Goal: Transaction & Acquisition: Book appointment/travel/reservation

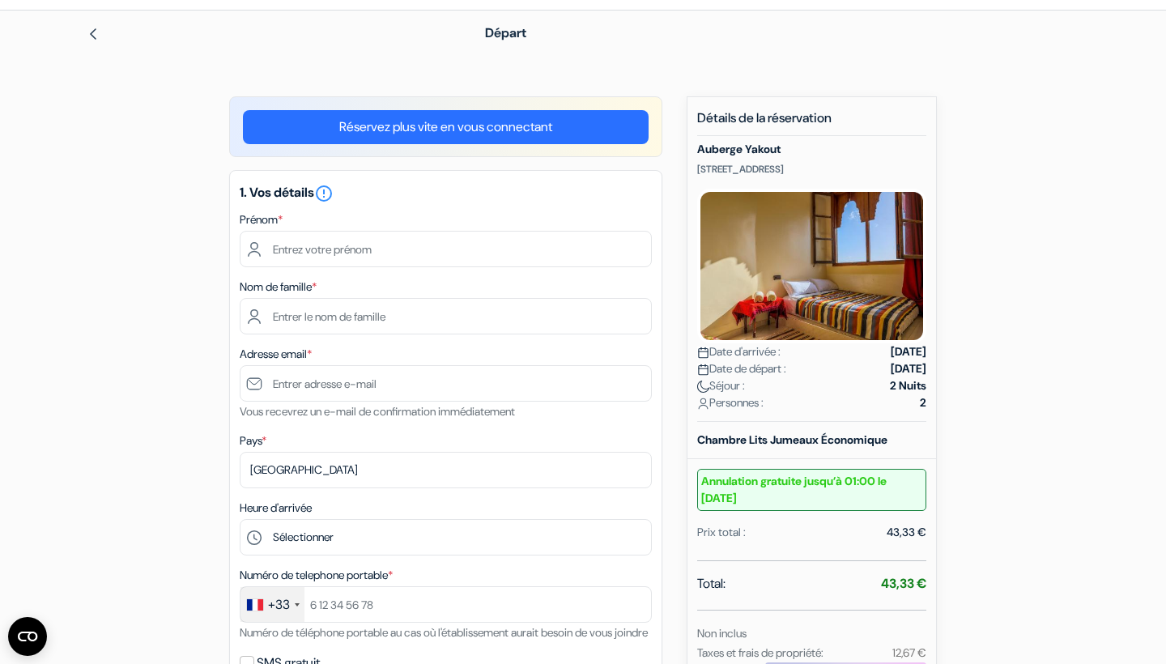
scroll to position [70, 0]
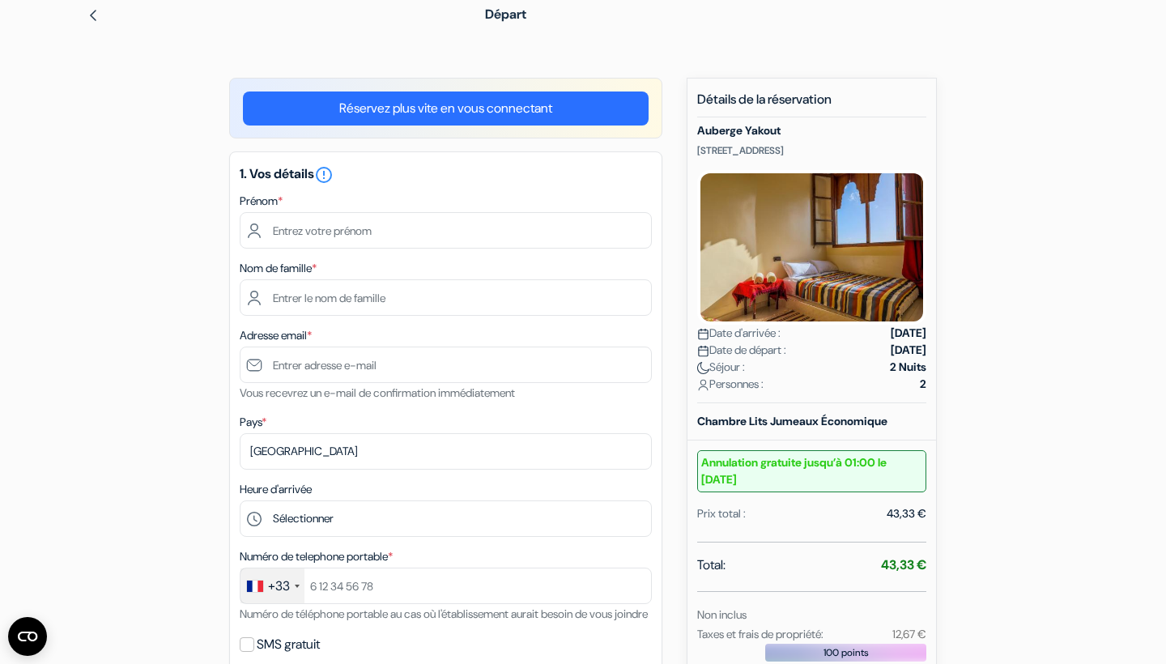
click at [178, 262] on div "add_box Auberge Yakout Rue Kerma N*20, [GEOGRAPHIC_DATA], [GEOGRAPHIC_DATA] Dét…" at bounding box center [583, 626] width 1069 height 1096
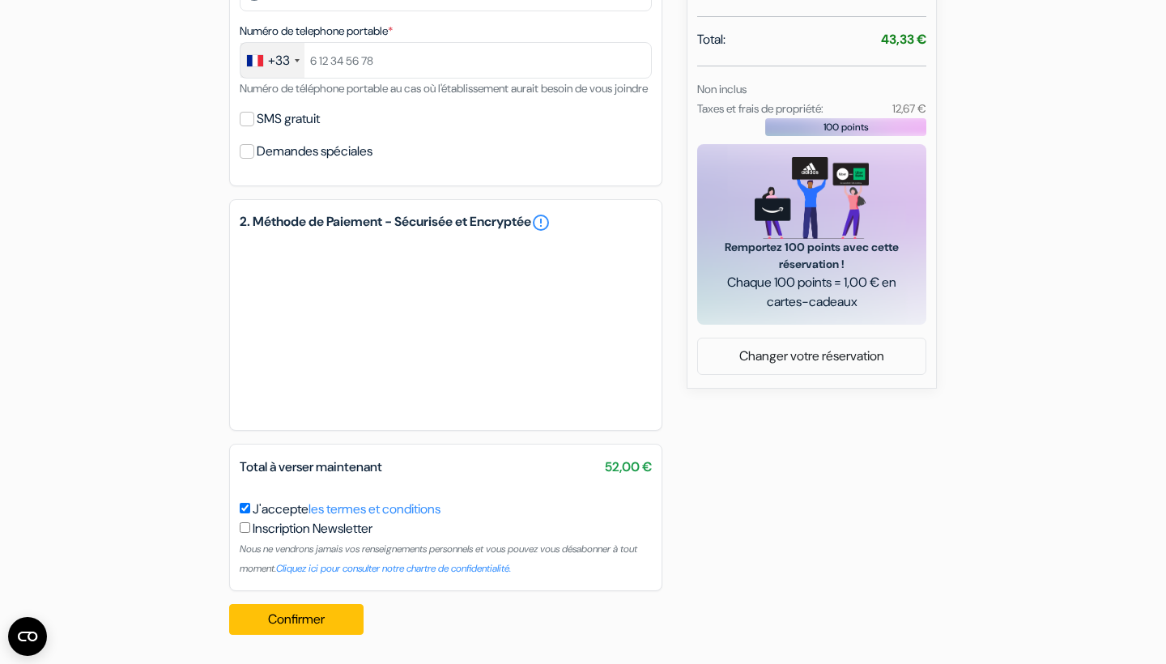
scroll to position [615, 0]
drag, startPoint x: 603, startPoint y: 469, endPoint x: 663, endPoint y: 471, distance: 60.0
click at [663, 471] on div "add_box Auberge Yakout Rue Kerma N*20, [GEOGRAPHIC_DATA], [GEOGRAPHIC_DATA] Dét…" at bounding box center [583, 100] width 1069 height 1096
click at [784, 522] on div "add_box Auberge Yakout Rue Kerma N*20, [GEOGRAPHIC_DATA], [GEOGRAPHIC_DATA] Dét…" at bounding box center [583, 100] width 1069 height 1096
drag, startPoint x: 603, startPoint y: 468, endPoint x: 650, endPoint y: 466, distance: 46.2
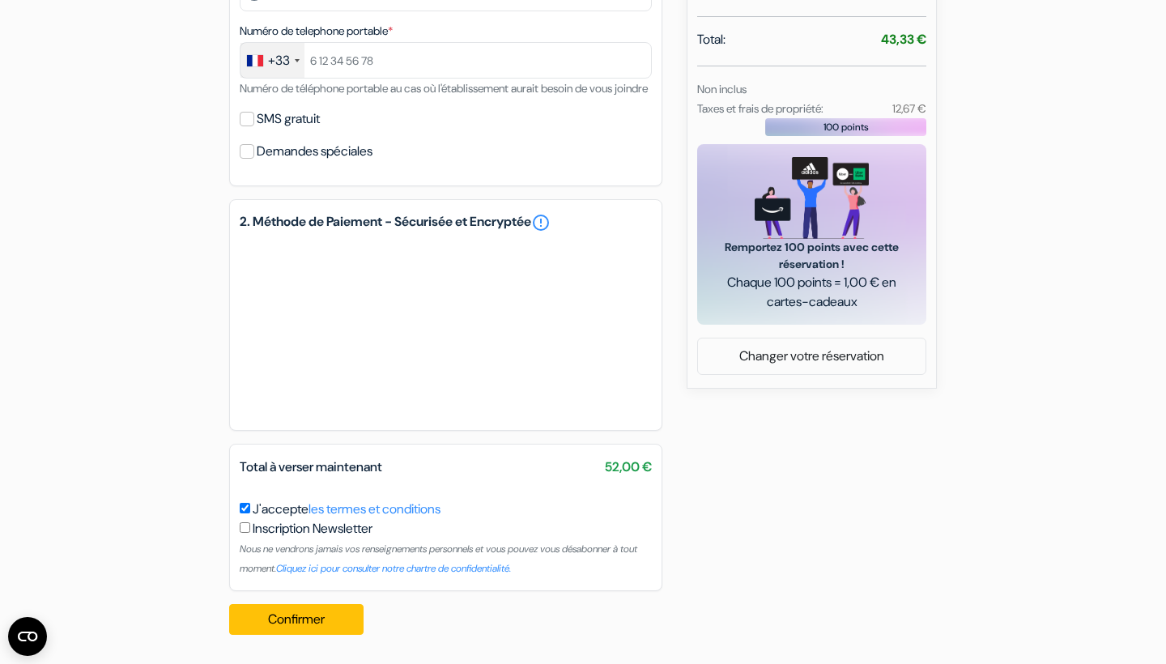
click at [650, 466] on span "52,00 €" at bounding box center [628, 467] width 47 height 19
click at [727, 475] on div "add_box Auberge Yakout Rue Kerma N*20, [GEOGRAPHIC_DATA], [GEOGRAPHIC_DATA] Dét…" at bounding box center [583, 100] width 1069 height 1096
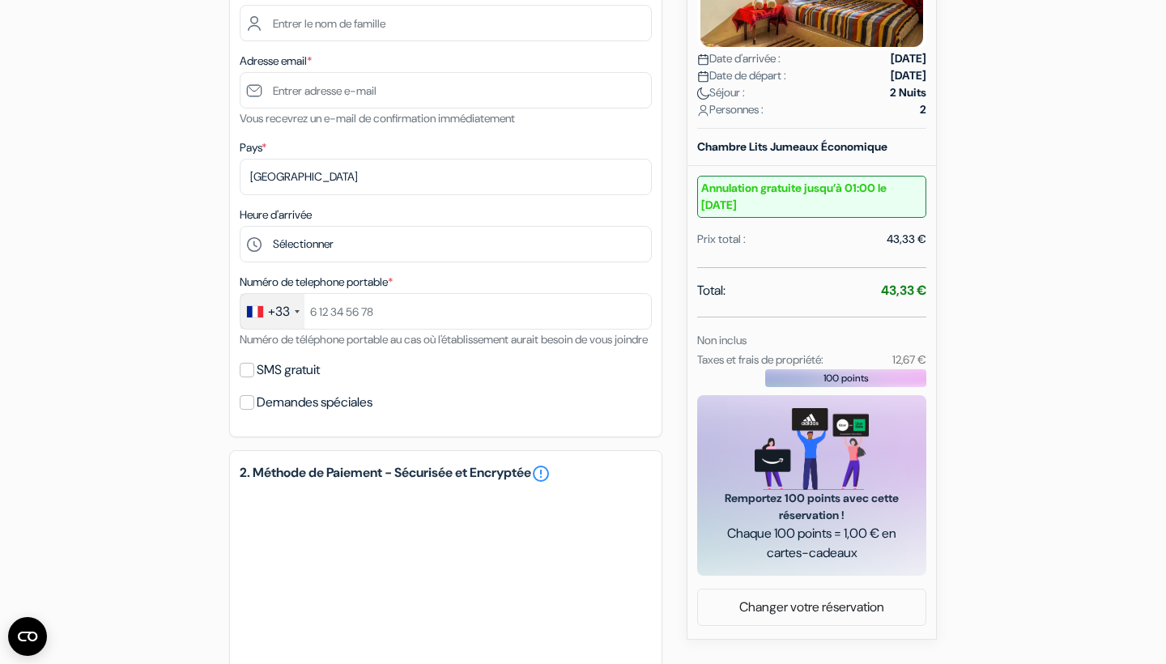
scroll to position [358, 0]
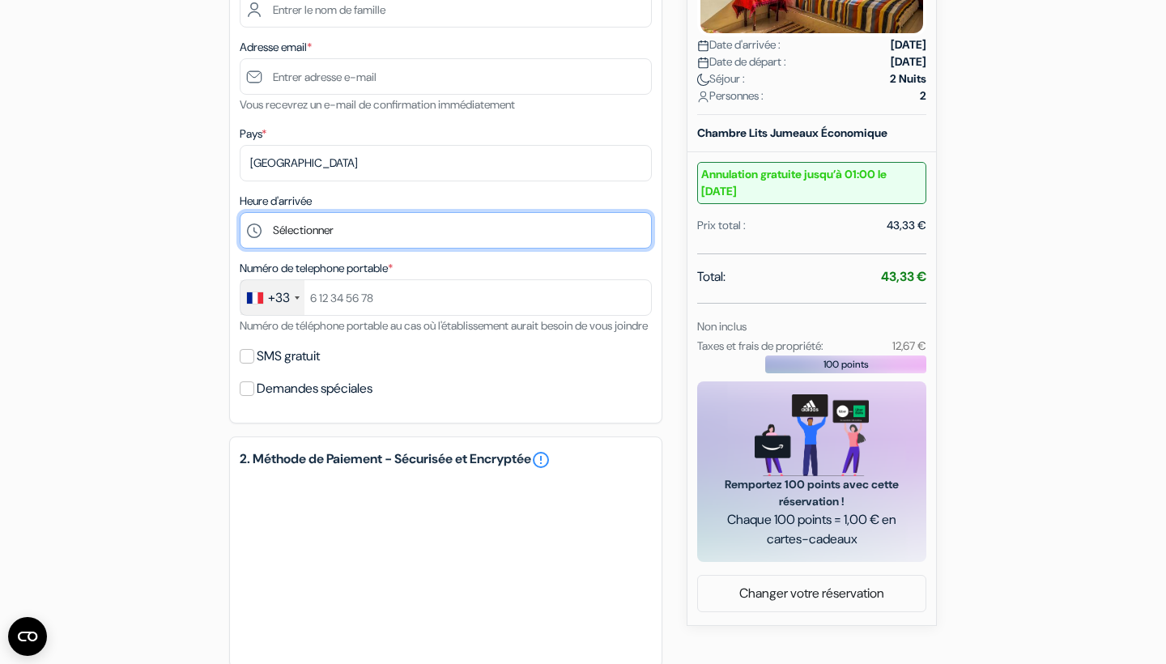
select select "13"
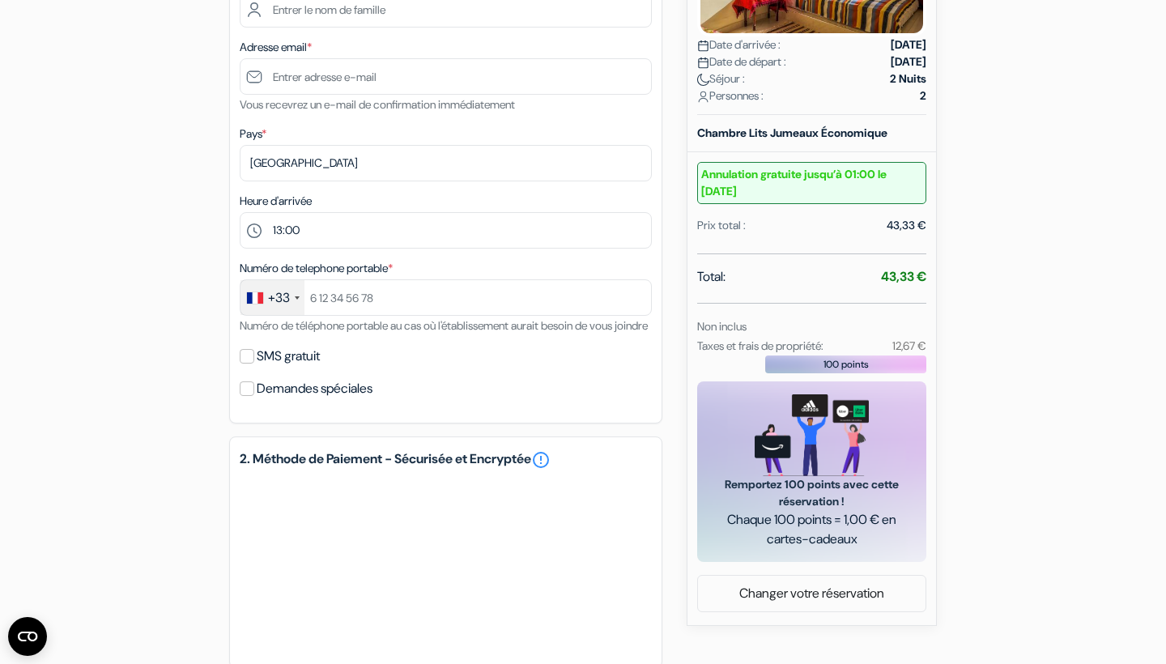
click at [168, 274] on div "add_box Auberge Yakout Rue Kerma N*20, [GEOGRAPHIC_DATA], [GEOGRAPHIC_DATA] Dét…" at bounding box center [583, 337] width 1069 height 1096
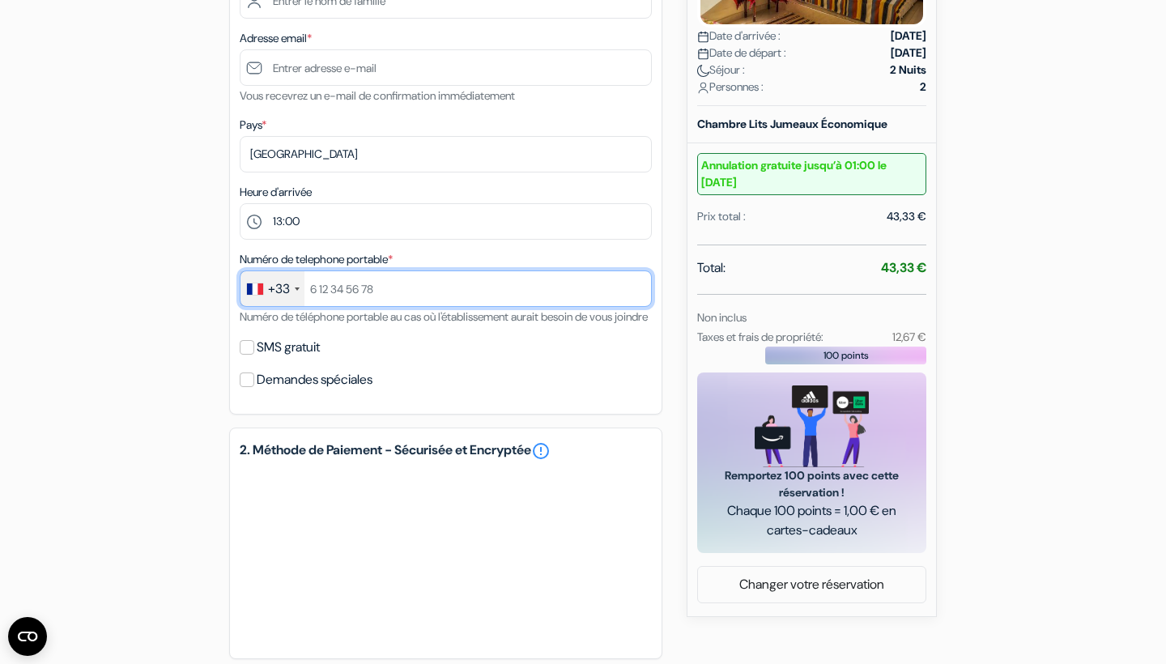
scroll to position [394, 0]
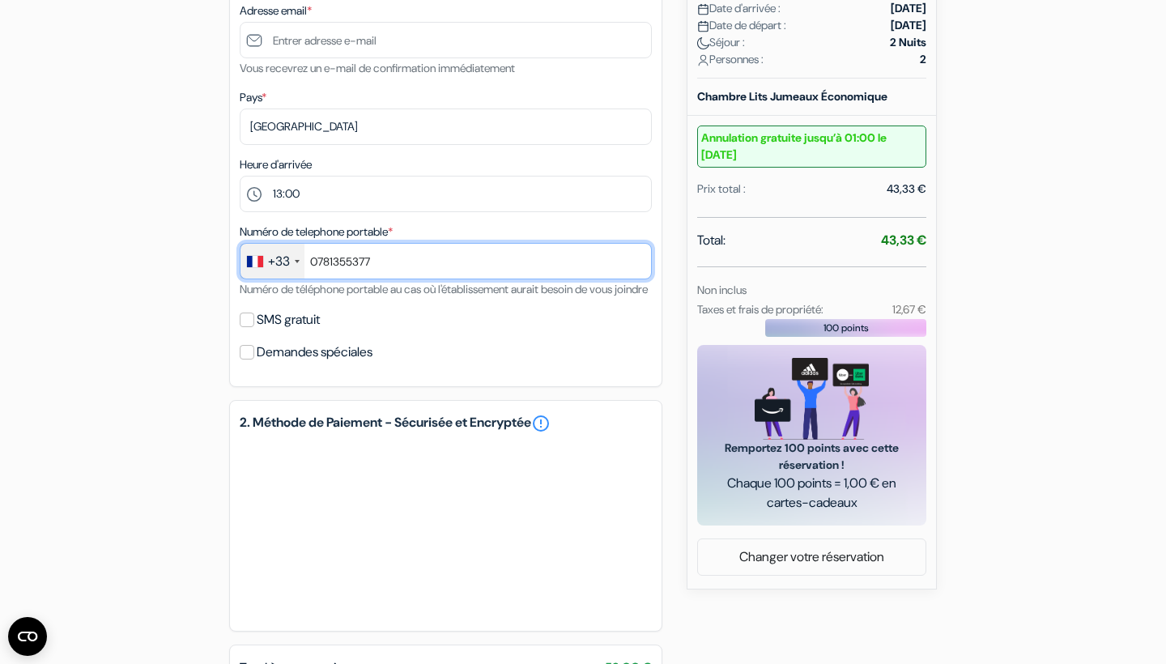
type input "0781355377"
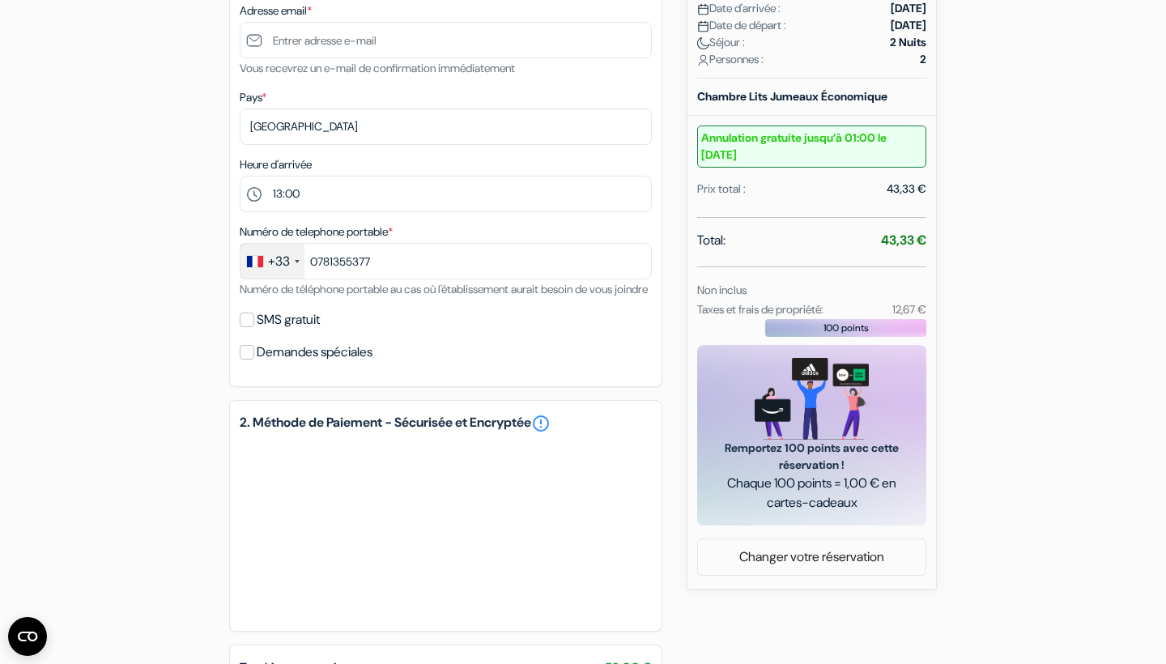
click at [134, 326] on div "add_box Auberge Yakout Rue Kerma N*20, [GEOGRAPHIC_DATA], [GEOGRAPHIC_DATA] Dét…" at bounding box center [583, 301] width 1069 height 1096
click at [252, 327] on input "SMS gratuit" at bounding box center [247, 320] width 15 height 15
checkbox input "true"
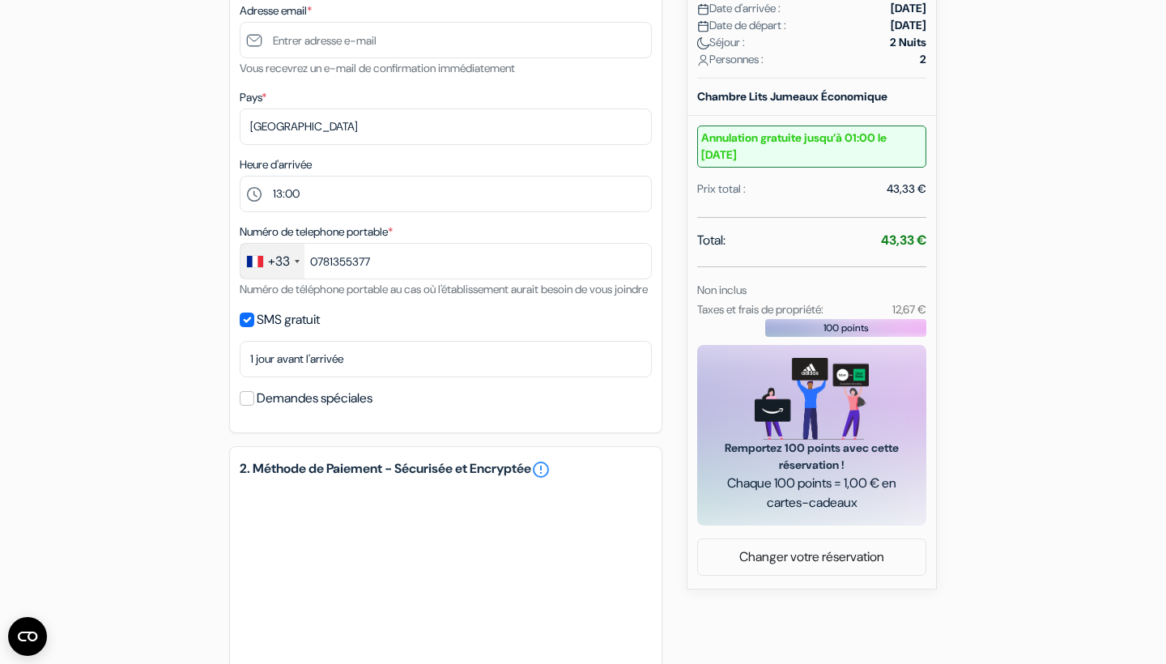
click at [249, 406] on input "Demandes spéciales" at bounding box center [247, 398] width 15 height 15
checkbox input "true"
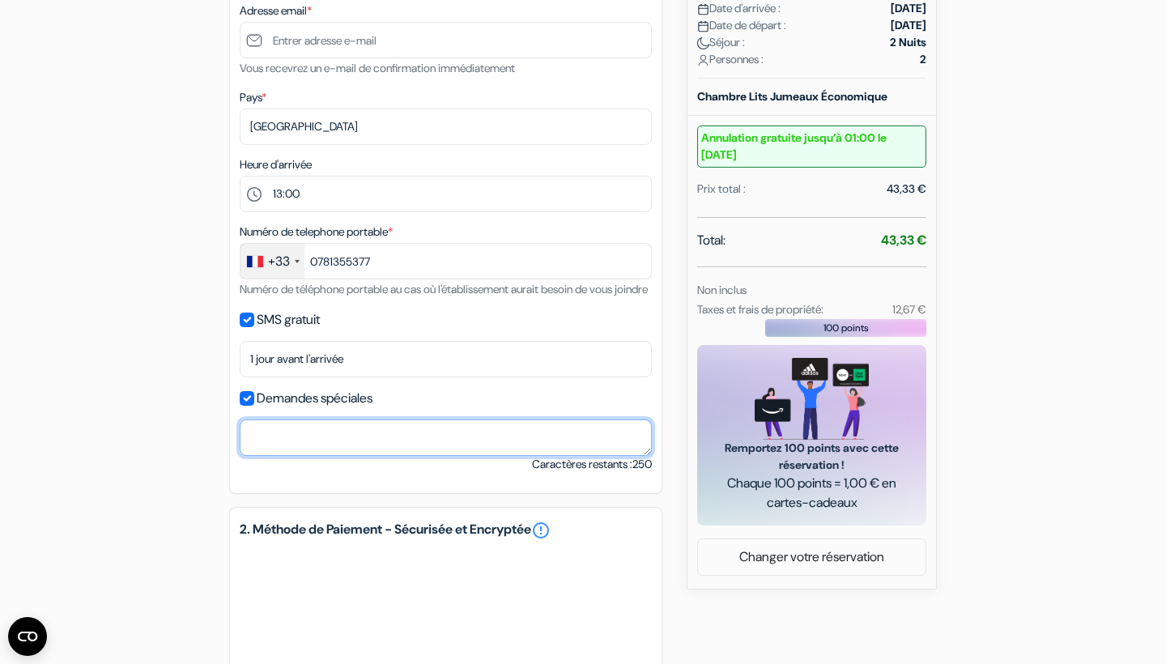
click at [309, 455] on textarea at bounding box center [446, 438] width 412 height 36
type textarea "M'appeler sur Whatsapp."
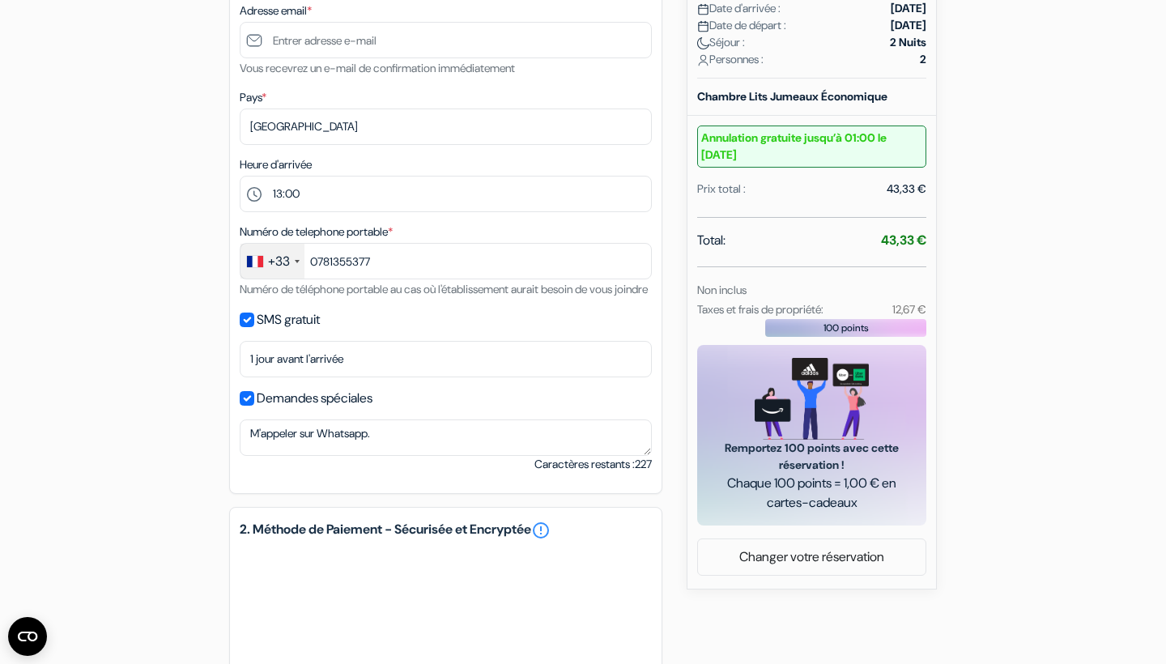
click at [173, 454] on div "add_box Auberge Yakout Rue Kerma N*20, [GEOGRAPHIC_DATA], [GEOGRAPHIC_DATA] Dét…" at bounding box center [583, 354] width 1069 height 1203
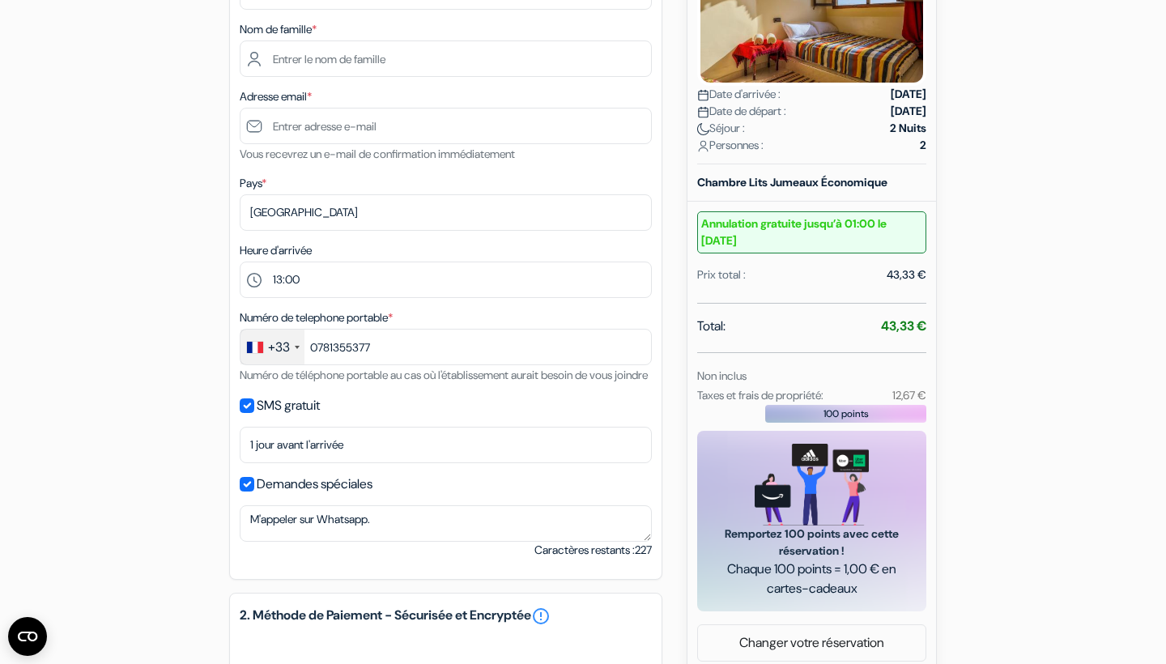
scroll to position [296, 0]
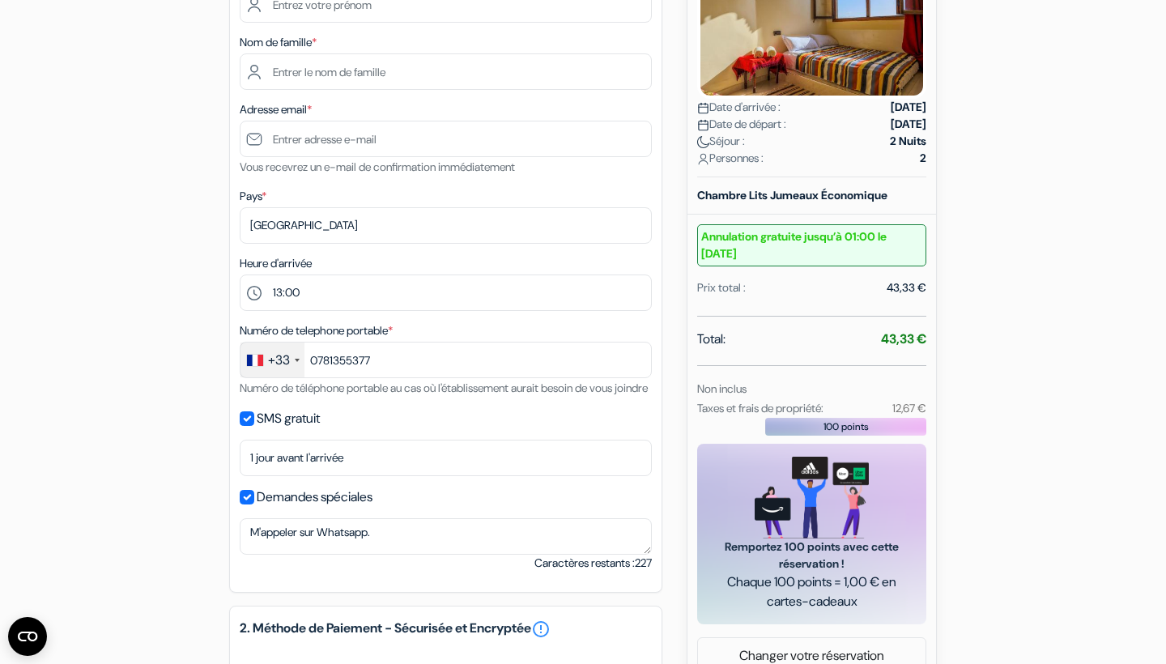
click at [181, 425] on div "add_box Auberge Yakout Rue Kerma N*20, [GEOGRAPHIC_DATA], [GEOGRAPHIC_DATA] Dét…" at bounding box center [583, 453] width 1069 height 1203
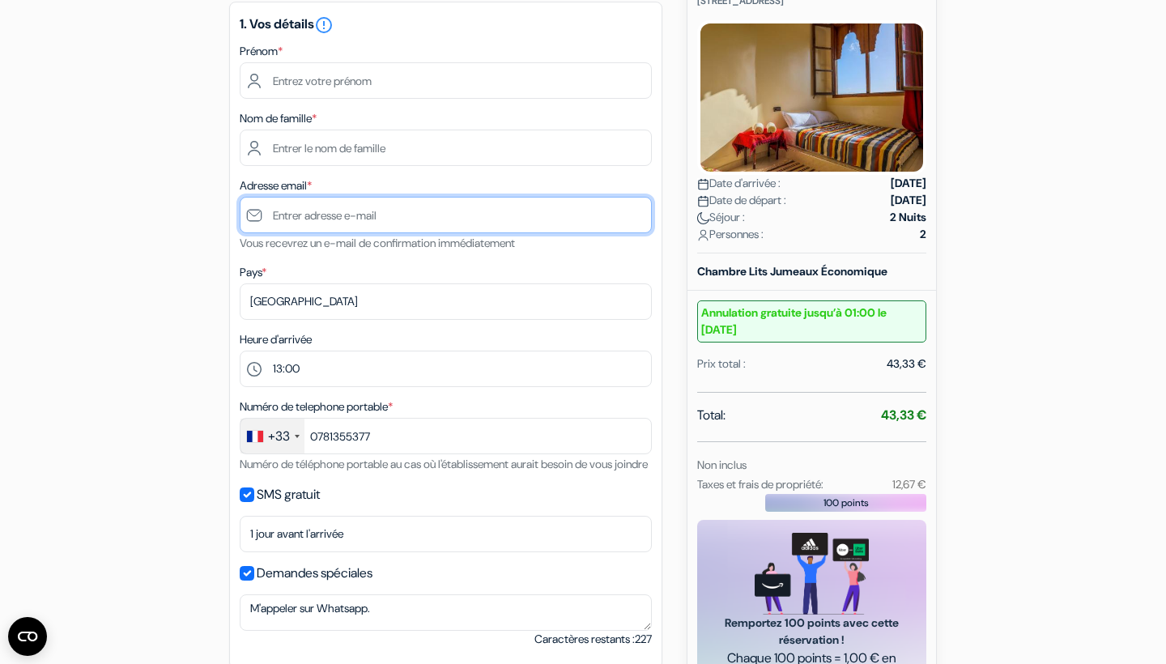
scroll to position [189, 0]
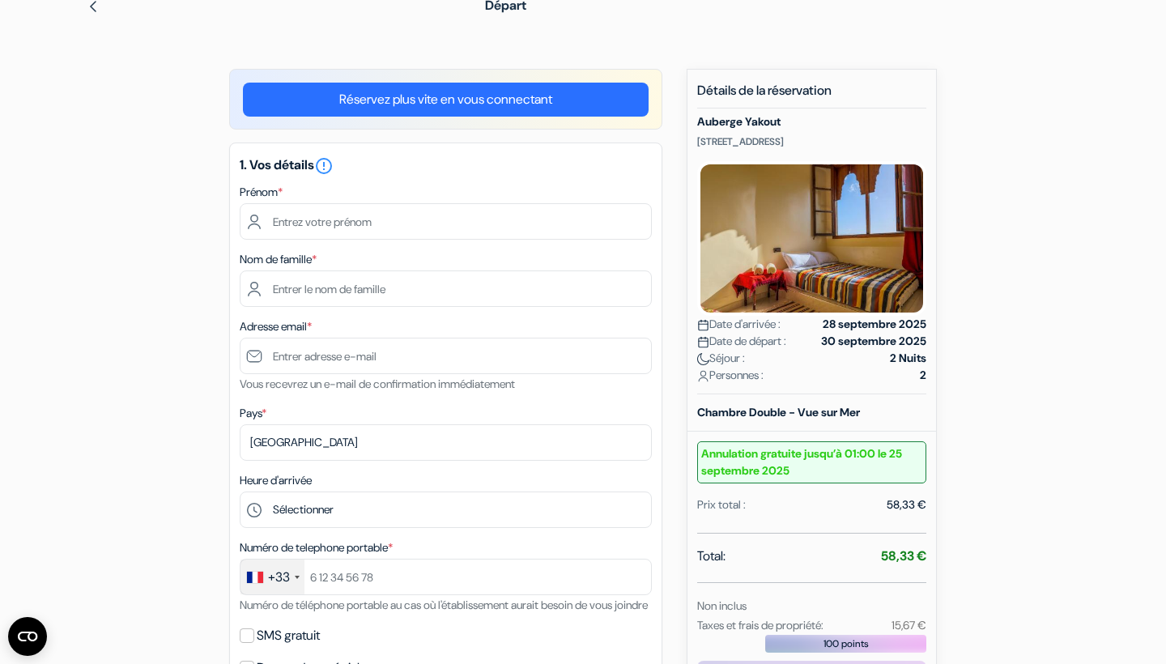
scroll to position [80, 0]
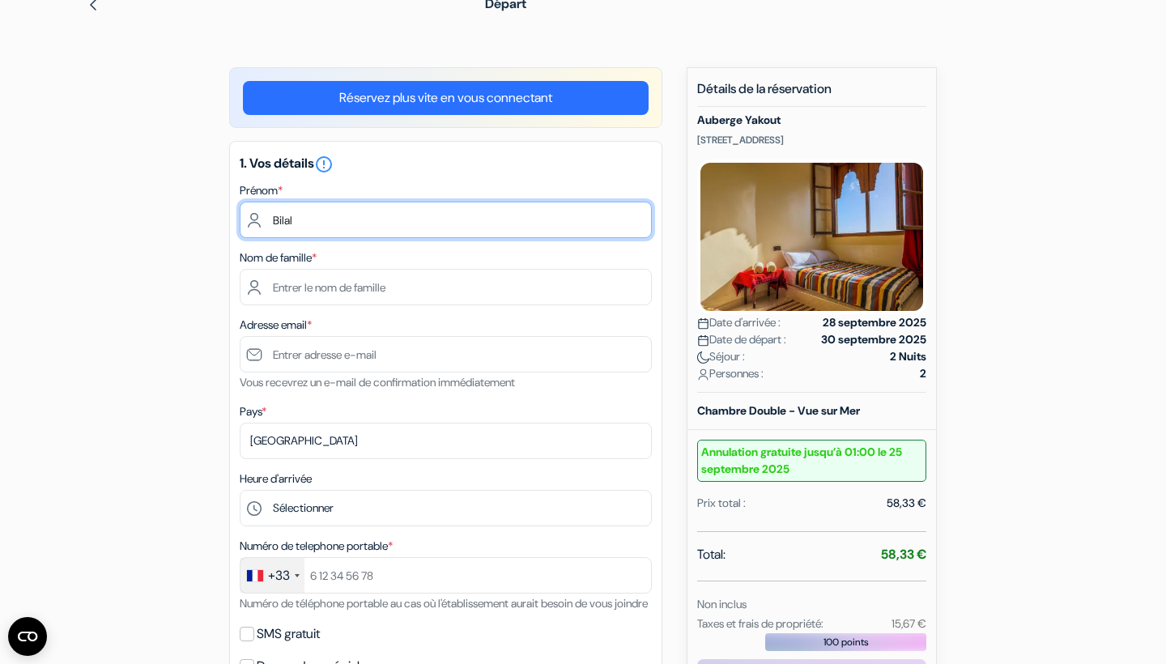
type input "Bilal"
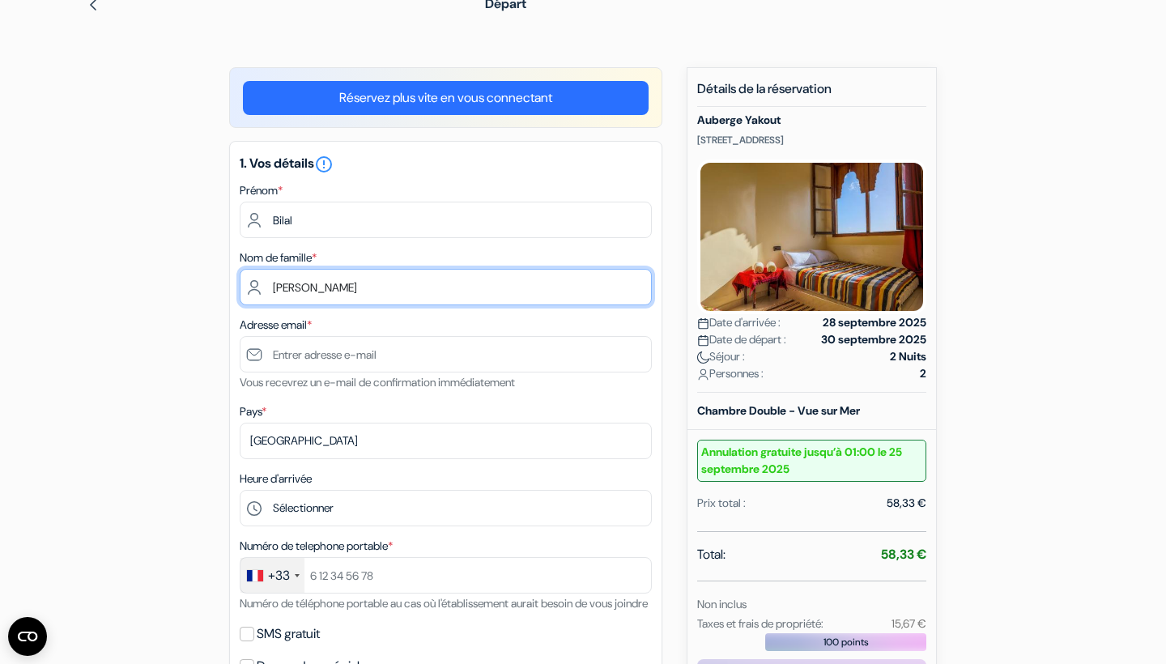
type input "Bonetti"
click at [164, 312] on div "add_box Auberge Yakout Rue Kerma N*20, [GEOGRAPHIC_DATA], [GEOGRAPHIC_DATA] Dét…" at bounding box center [583, 615] width 1069 height 1096
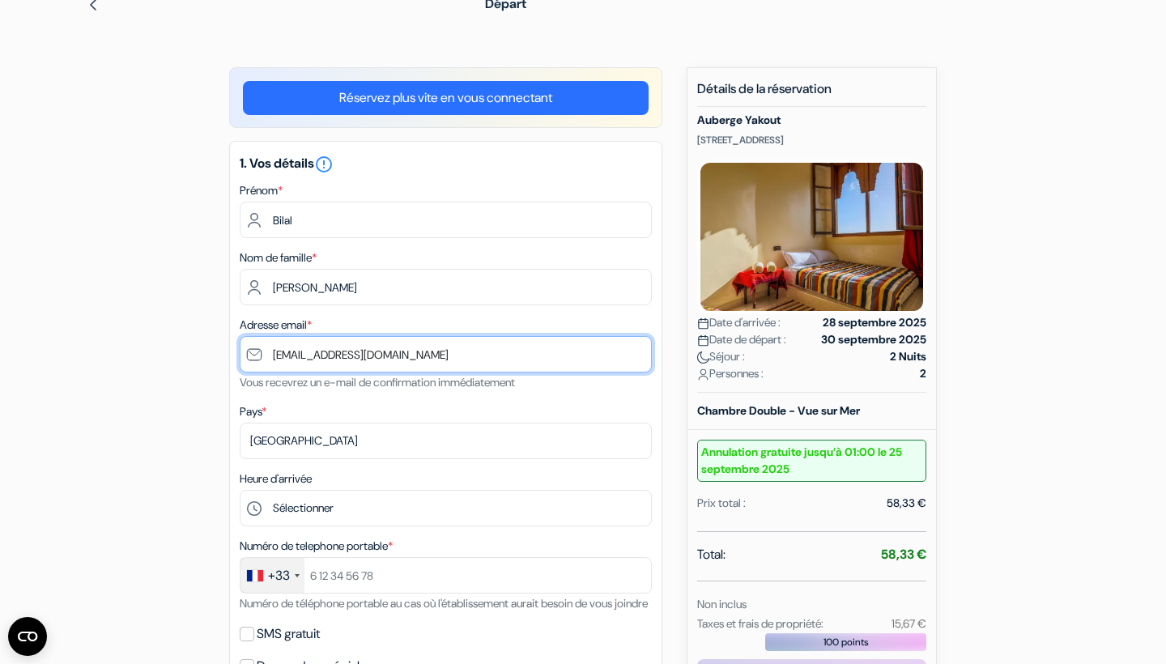
type input "bilal.bonetti1@gmail.com"
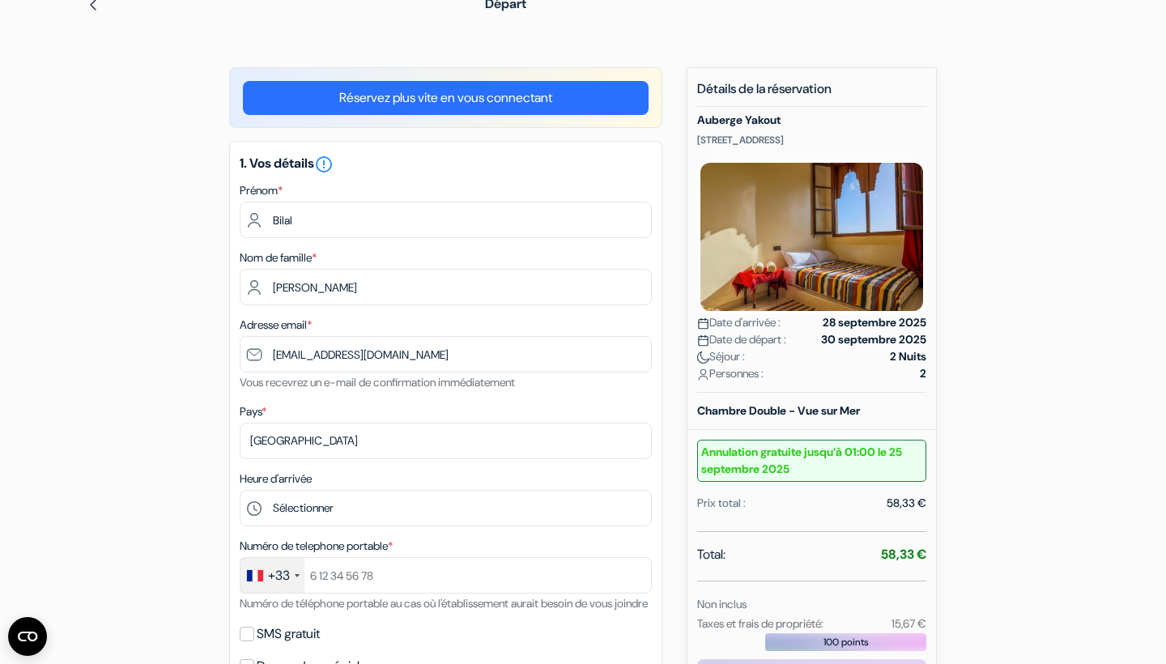
click at [182, 370] on div "add_box Auberge Yakout Rue Kerma N*20, [GEOGRAPHIC_DATA], [GEOGRAPHIC_DATA] Dét…" at bounding box center [583, 615] width 1069 height 1096
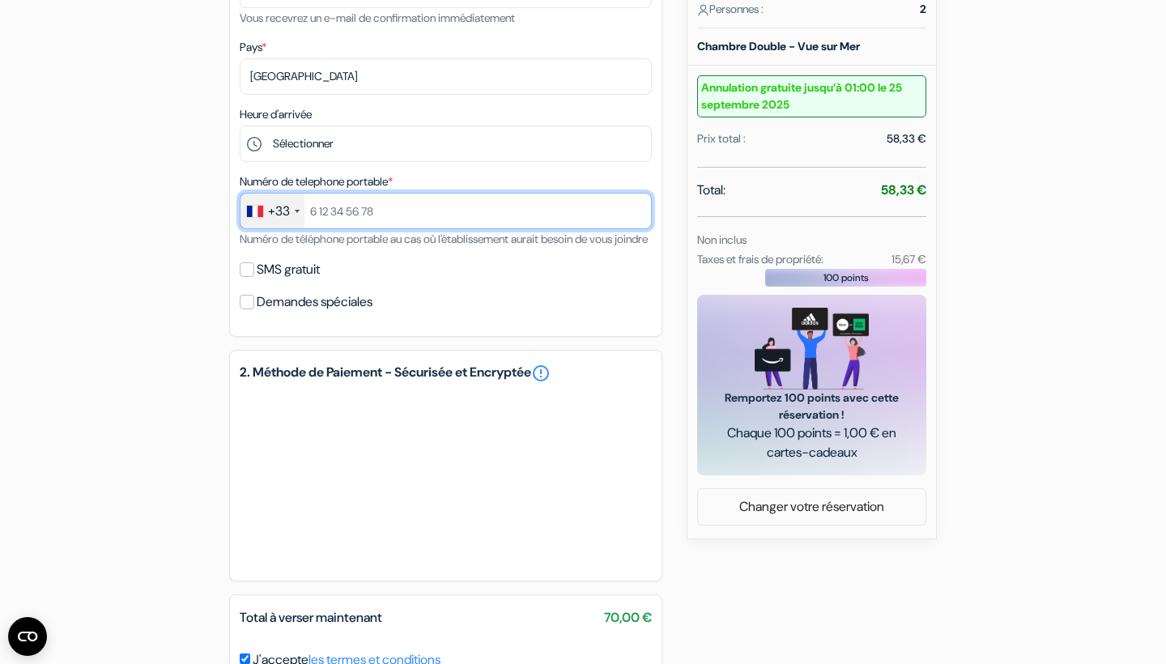
scroll to position [447, 0]
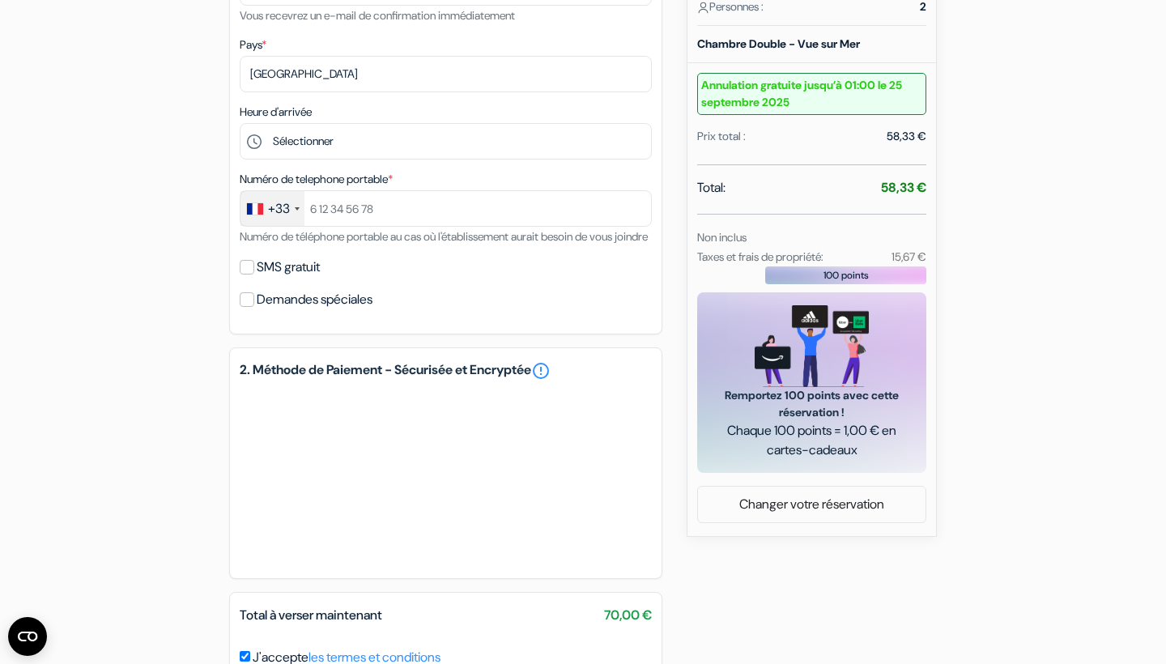
click at [1065, 384] on div "add_box Auberge Yakout Rue Kerma N*20, [GEOGRAPHIC_DATA], [GEOGRAPHIC_DATA] Dét…" at bounding box center [583, 248] width 1069 height 1096
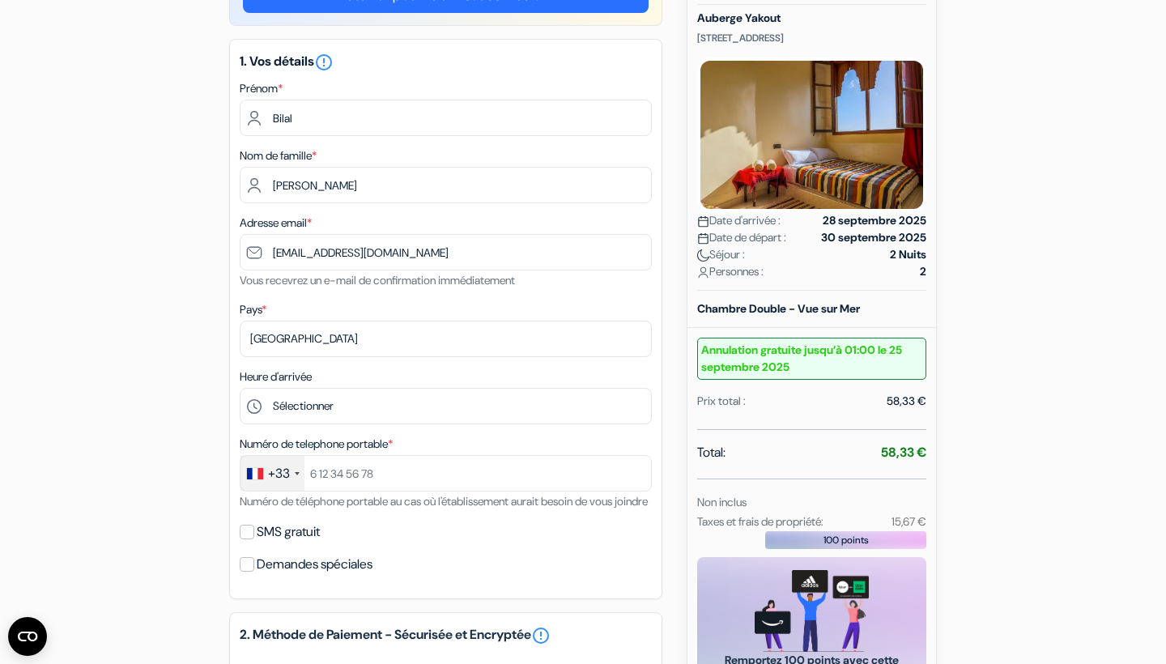
scroll to position [177, 0]
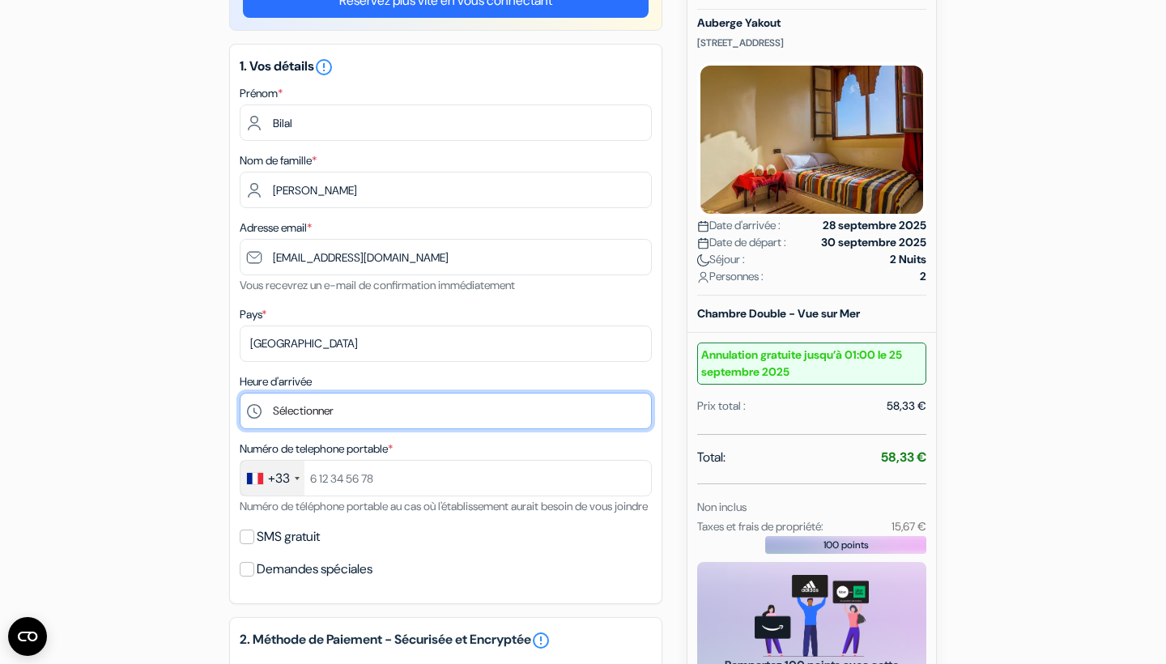
select select "13"
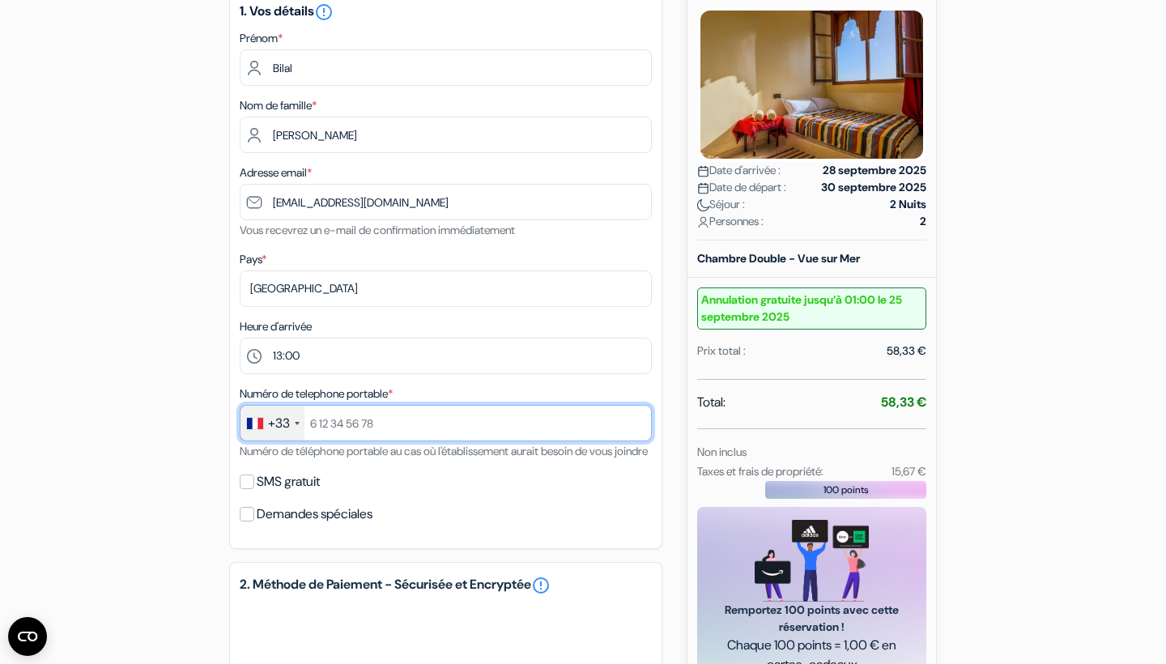
click at [340, 413] on input "text" at bounding box center [446, 423] width 412 height 36
type input "0781355377"
click at [157, 426] on div "add_box Auberge Yakout Rue Kerma N*20, [GEOGRAPHIC_DATA], [GEOGRAPHIC_DATA] Dét…" at bounding box center [583, 463] width 1069 height 1096
click at [245, 489] on input "SMS gratuit" at bounding box center [247, 482] width 15 height 15
checkbox input "true"
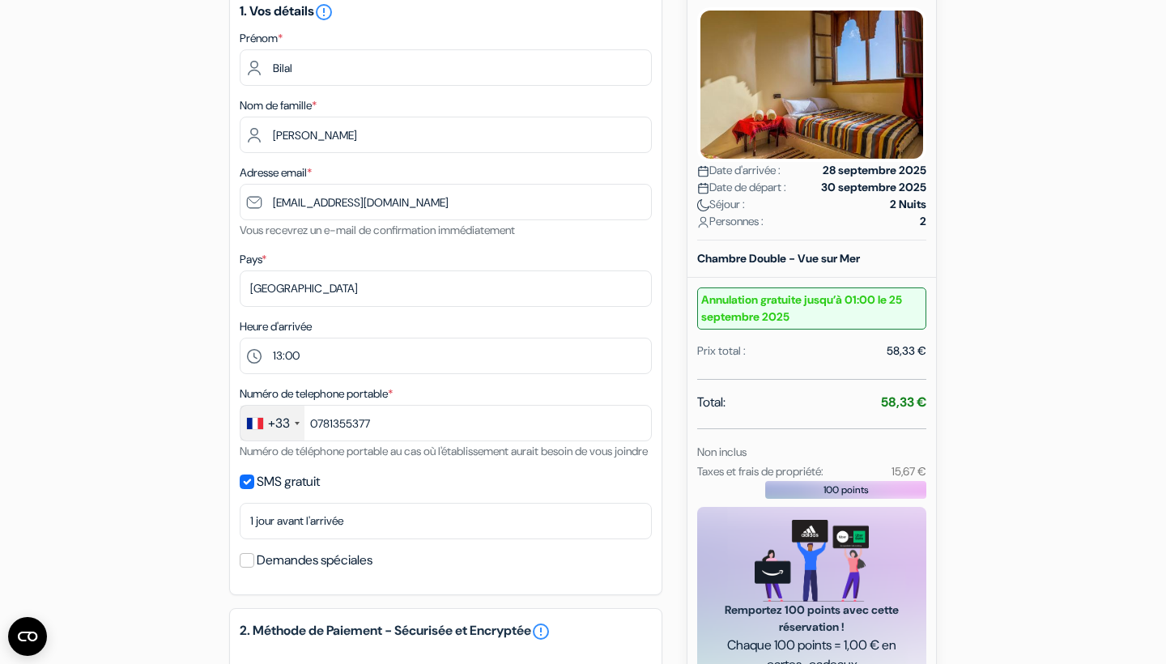
click at [249, 568] on input "Demandes spéciales" at bounding box center [247, 560] width 15 height 15
checkbox input "true"
click at [286, 640] on div "1. Vos détails error_outline Prénom * Bilal Nom de famille * Bonetti Adresse em…" at bounding box center [445, 322] width 433 height 667
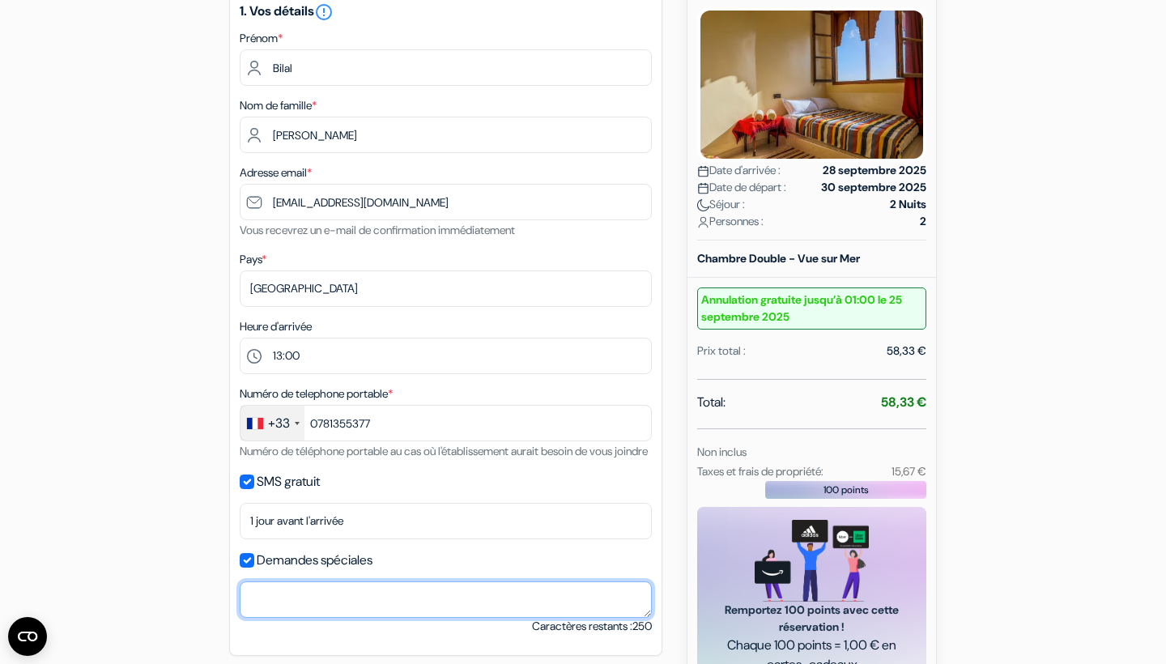
click at [296, 618] on textarea at bounding box center [446, 600] width 412 height 36
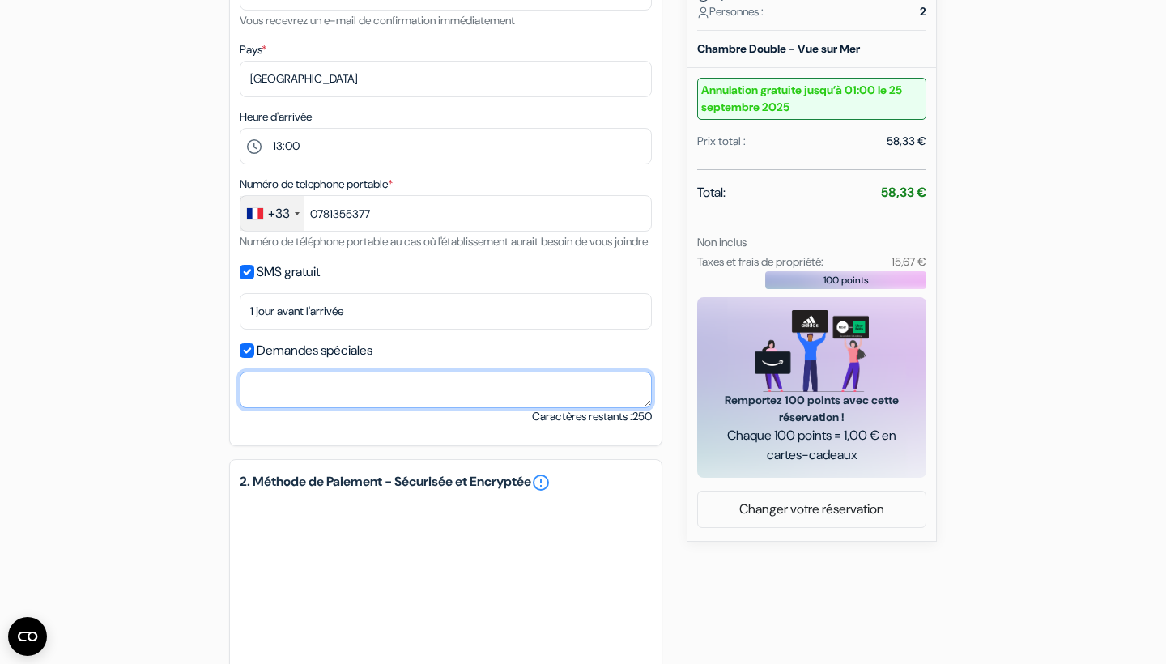
scroll to position [446, 0]
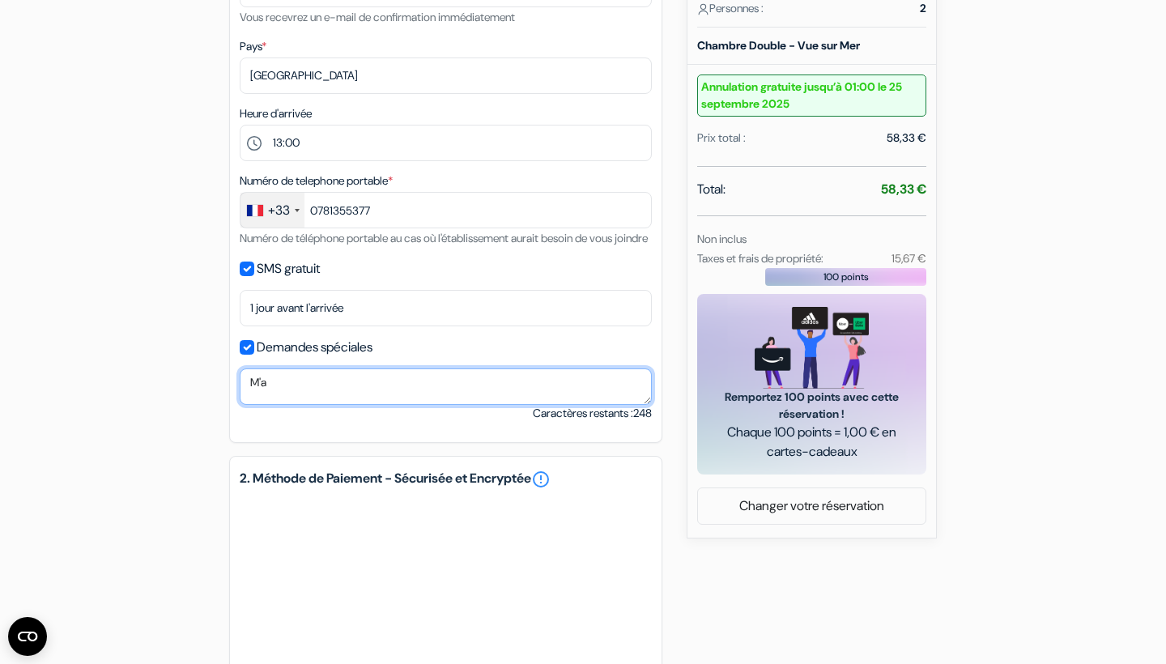
click at [327, 401] on textarea "M'a" at bounding box center [446, 387] width 412 height 36
type textarea "M'appeler sur Whatsapp."
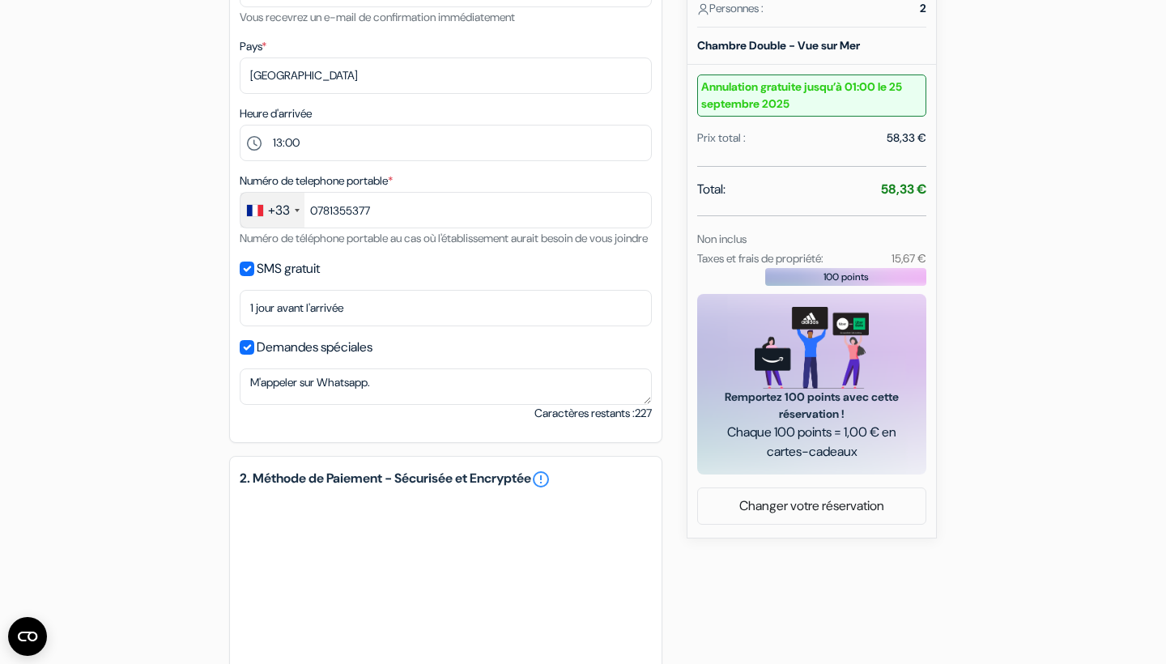
click at [196, 425] on div "add_box Auberge Yakout Rue Kerma N*20, [GEOGRAPHIC_DATA], [GEOGRAPHIC_DATA] Dét…" at bounding box center [583, 303] width 1069 height 1203
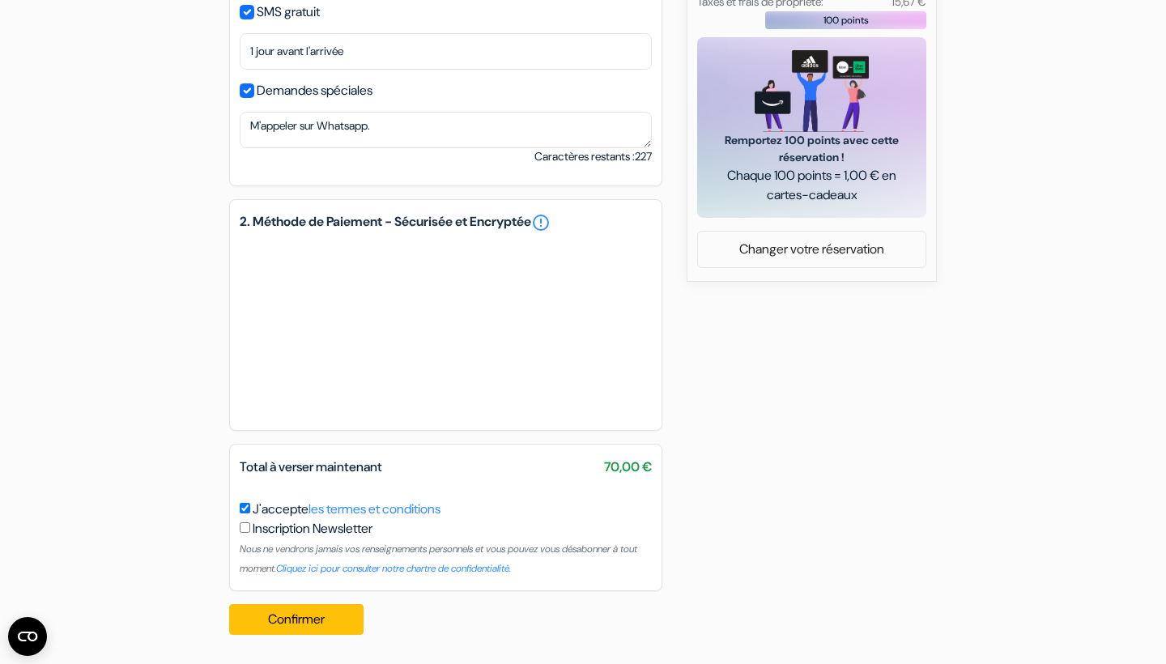
scroll to position [722, 0]
click at [821, 364] on div "add_box Auberge Yakout Rue Kerma N*20, [GEOGRAPHIC_DATA], [GEOGRAPHIC_DATA] Dét…" at bounding box center [583, 46] width 1069 height 1203
click at [193, 315] on div "add_box Auberge Yakout Rue Kerma N*20, [GEOGRAPHIC_DATA], [GEOGRAPHIC_DATA] Dét…" at bounding box center [583, 46] width 1069 height 1203
click at [281, 626] on button "Confirmer Loading..." at bounding box center [296, 619] width 134 height 31
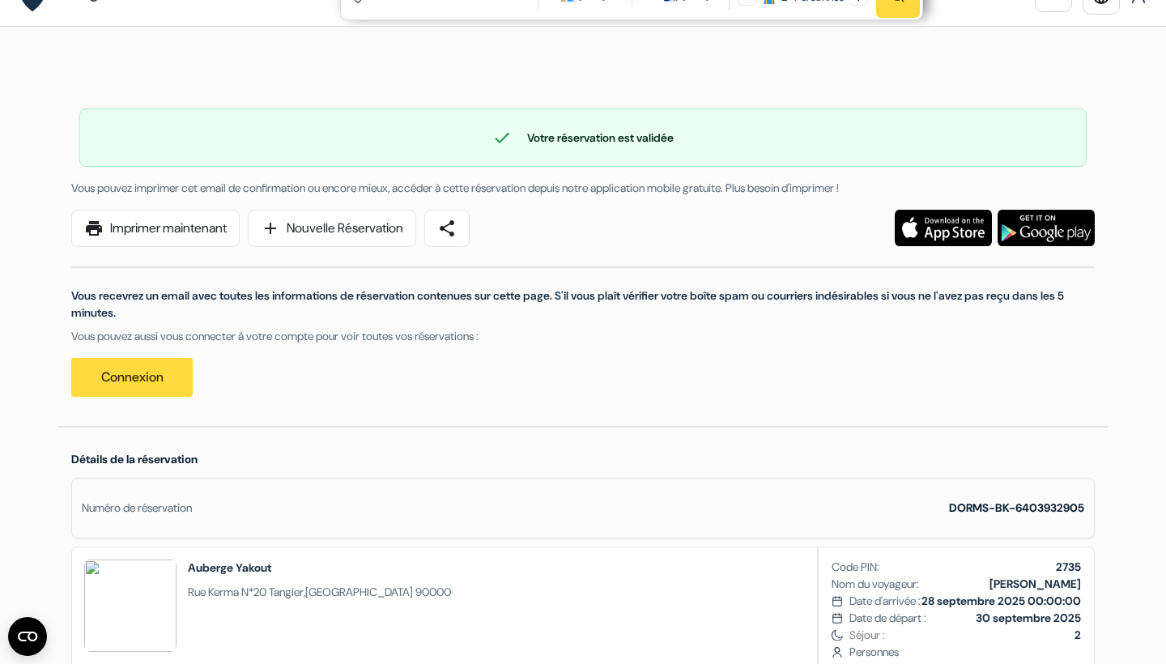
scroll to position [46, 0]
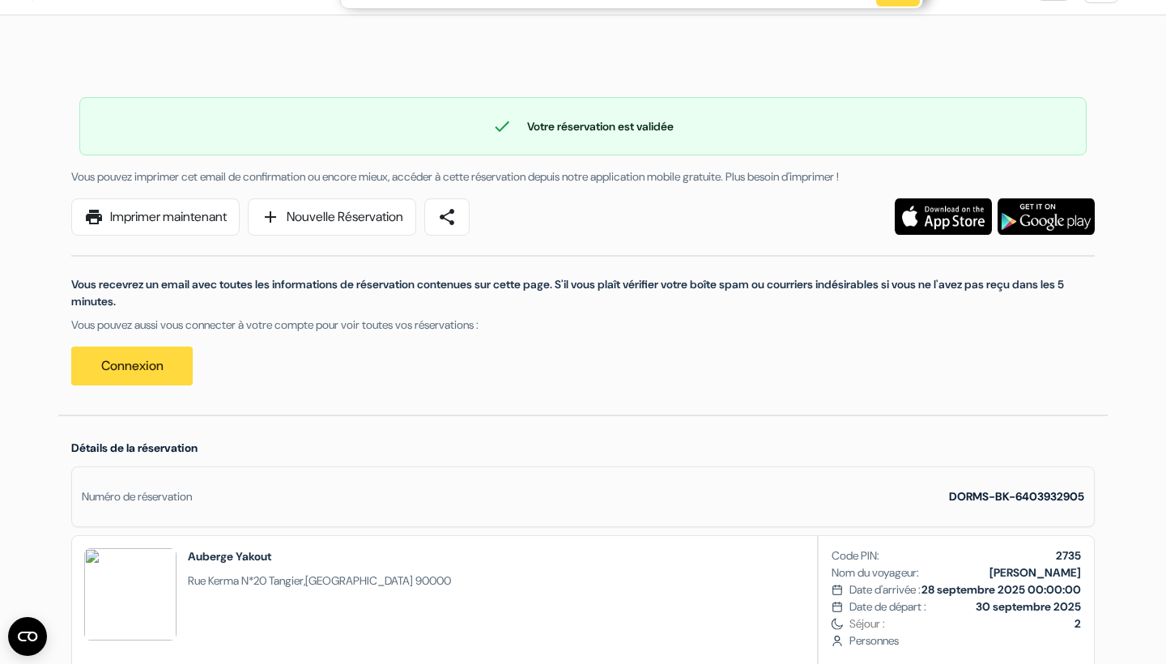
click at [470, 221] on link "share" at bounding box center [446, 216] width 45 height 37
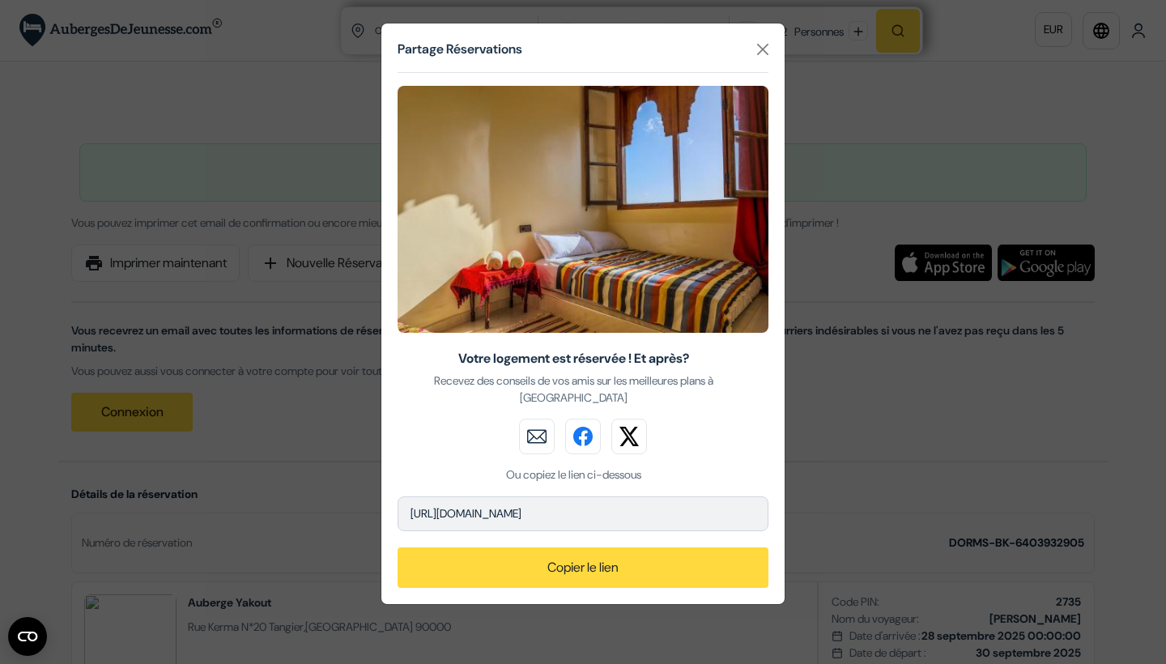
click at [550, 497] on p "https://www.aubergesdejeunesse.com/Morocco/Tangier" at bounding box center [583, 514] width 371 height 35
click at [608, 561] on button "Copier le lien" at bounding box center [583, 568] width 371 height 41
click at [606, 548] on button "Copier le lien" at bounding box center [583, 568] width 371 height 41
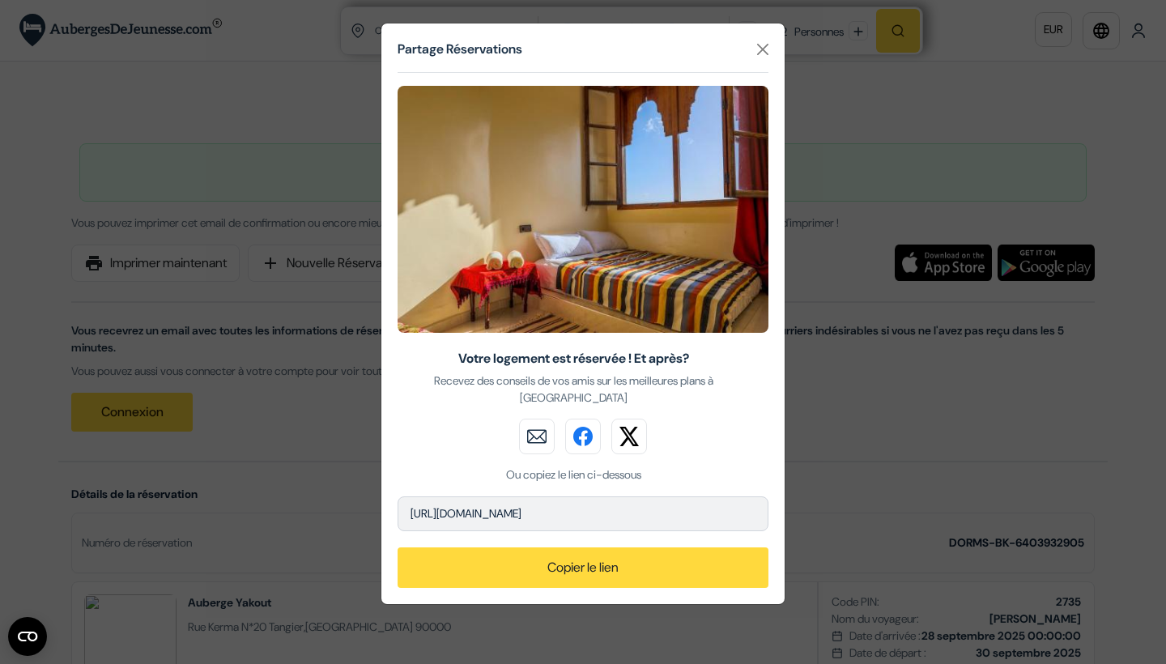
click at [639, 501] on p "https://www.aubergesdejeunesse.com/Morocco/Tangier" at bounding box center [583, 514] width 371 height 35
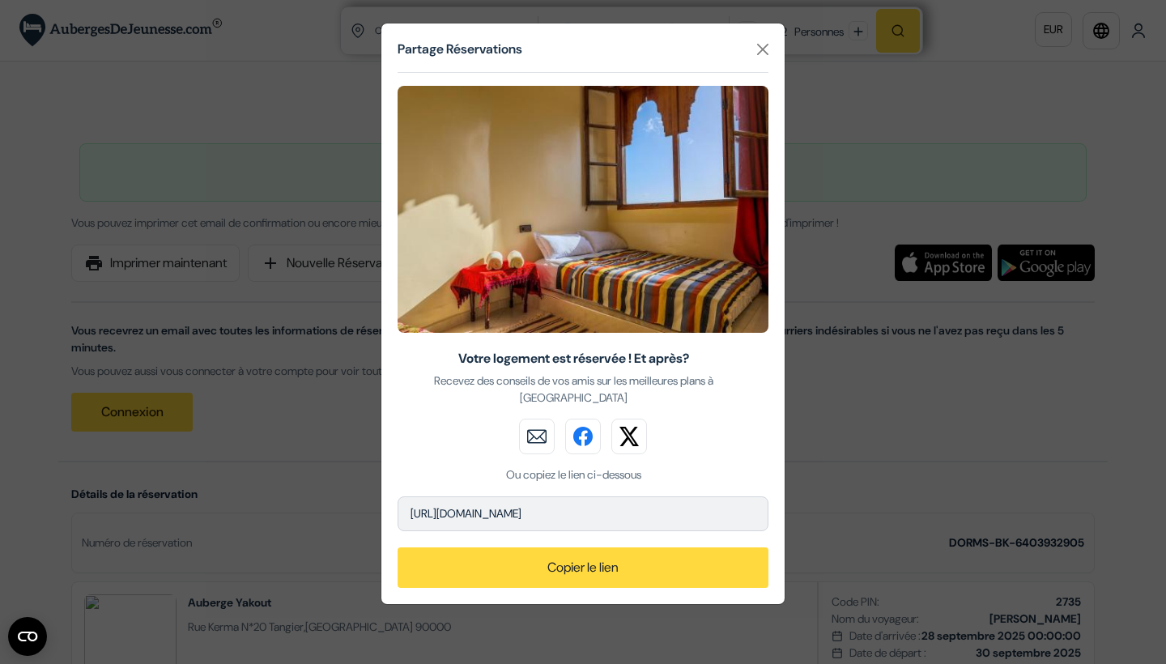
click at [639, 501] on p "https://www.aubergesdejeunesse.com/Morocco/Tangier" at bounding box center [583, 514] width 371 height 35
click at [616, 564] on button "Copier le lien" at bounding box center [583, 568] width 371 height 41
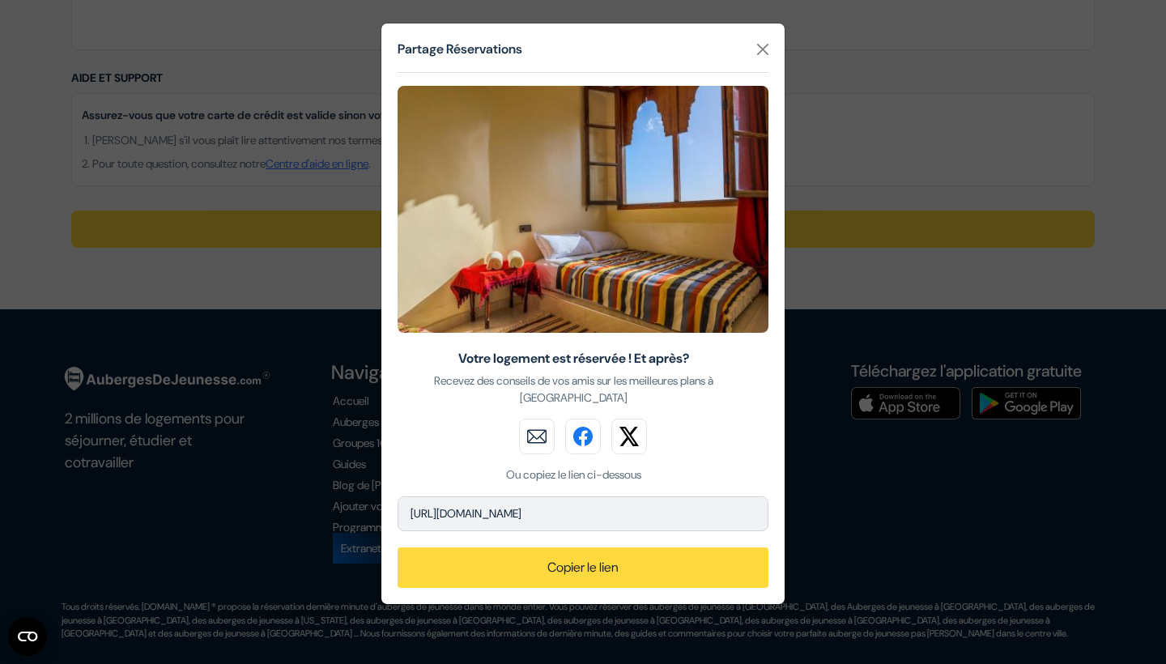
click at [629, 556] on button "Copier le lien" at bounding box center [583, 568] width 371 height 41
click at [859, 466] on div "Partage Réservations Votre logement est réservée ! Et après? Recevez des consei…" at bounding box center [583, 332] width 1166 height 664
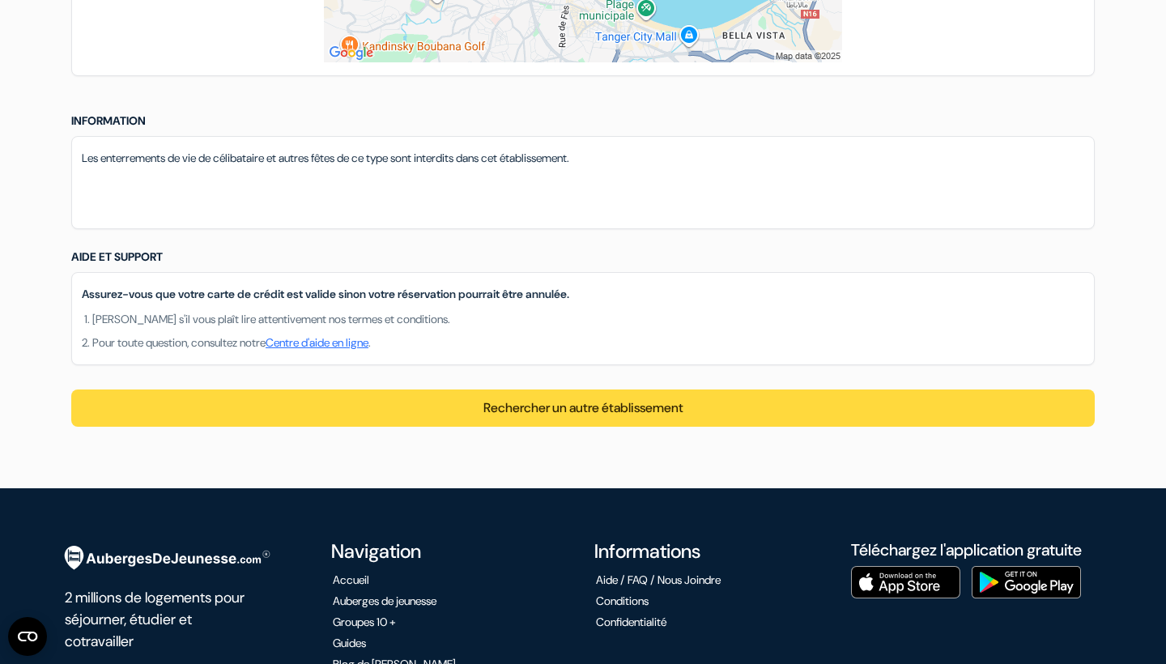
click at [693, 210] on div "Les enterrements de vie de célibataire et autres fêtes de ce type sont interdit…" at bounding box center [583, 182] width 1024 height 93
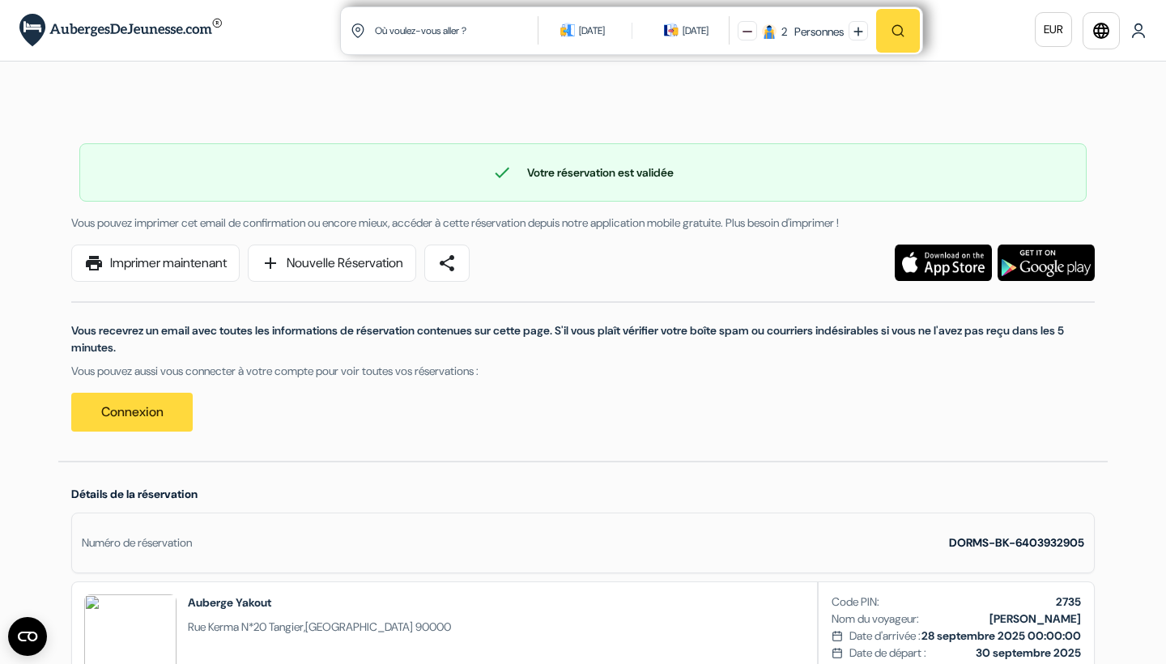
scroll to position [0, 0]
click at [470, 255] on link "share" at bounding box center [446, 263] width 45 height 37
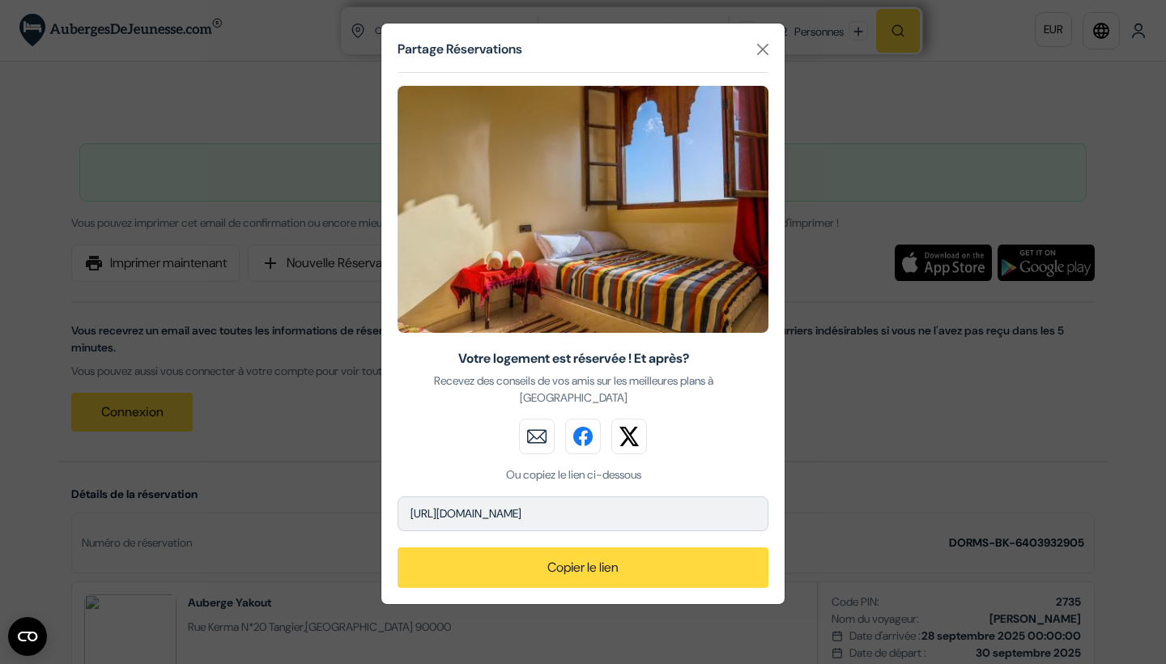
click at [600, 497] on p "https://www.aubergesdejeunesse.com/Morocco/Tangier" at bounding box center [583, 514] width 371 height 35
click at [597, 548] on button "Copier le lien" at bounding box center [583, 568] width 371 height 41
drag, startPoint x: 691, startPoint y: 495, endPoint x: 403, endPoint y: 501, distance: 288.4
click at [403, 501] on p "https://www.aubergesdejeunesse.com/Morocco/Tangier" at bounding box center [583, 514] width 371 height 35
copy p "https://www.aubergesdejeunesse.com/Morocco/Tangier"
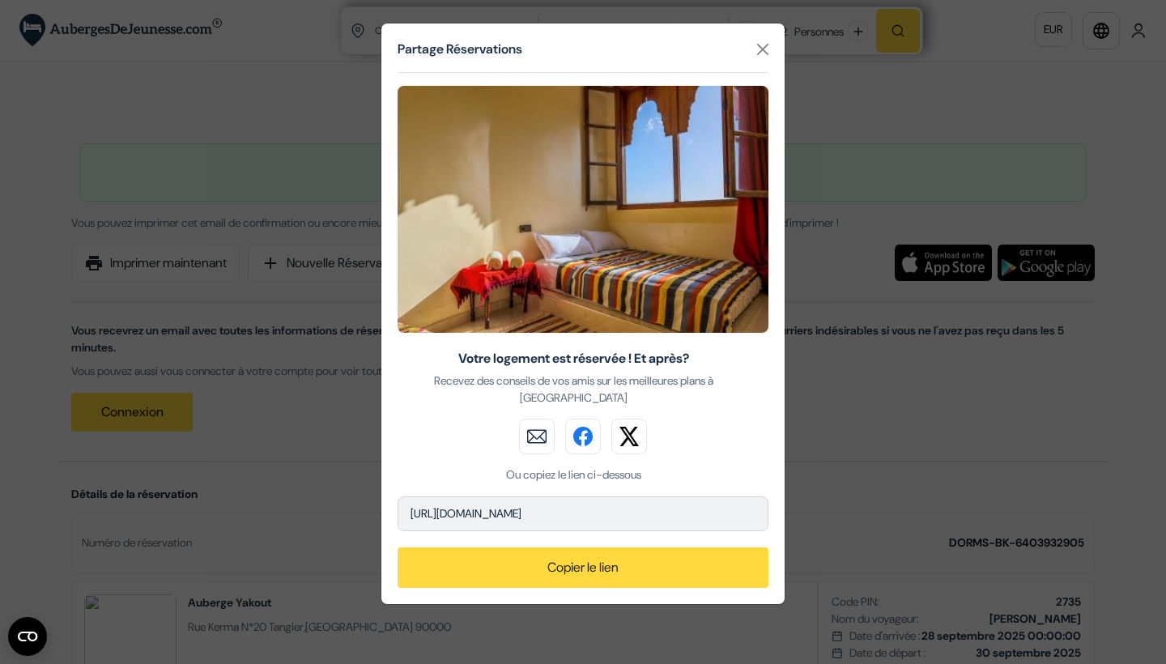
click at [538, 420] on img at bounding box center [537, 437] width 36 height 36
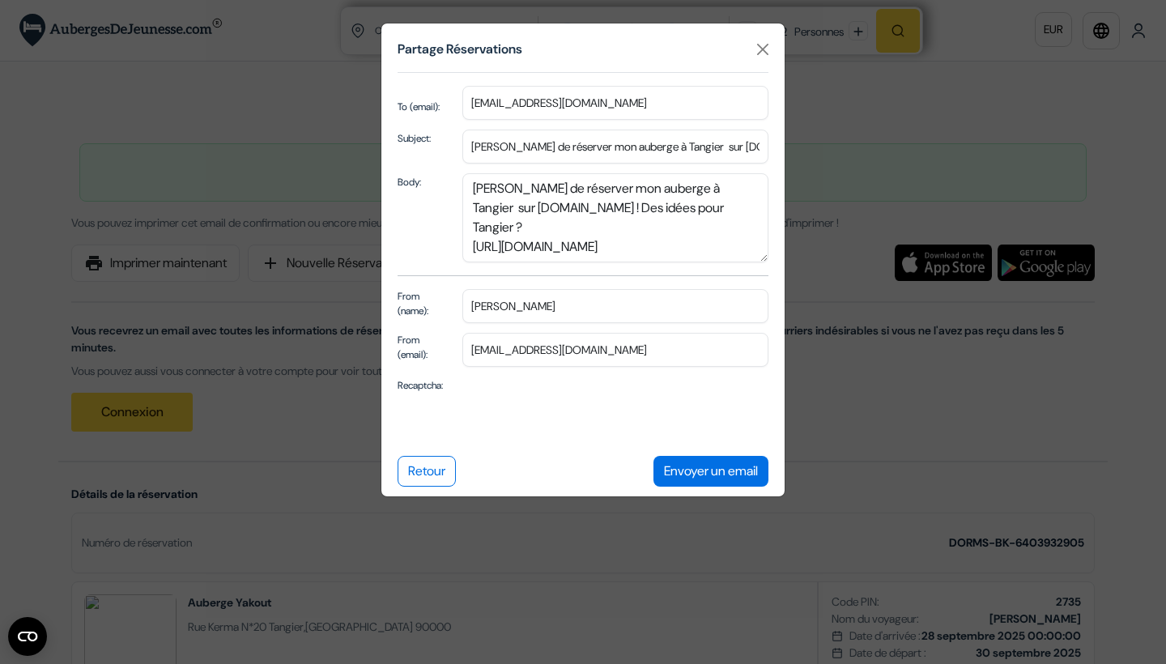
type input "justine.barat@gmail.com"
click at [437, 207] on div "Body:" at bounding box center [420, 217] width 65 height 89
click at [667, 160] on input "Je viens de réserver mon auberge à Tangier sur AubergesDeJeunesse.com !" at bounding box center [616, 147] width 306 height 34
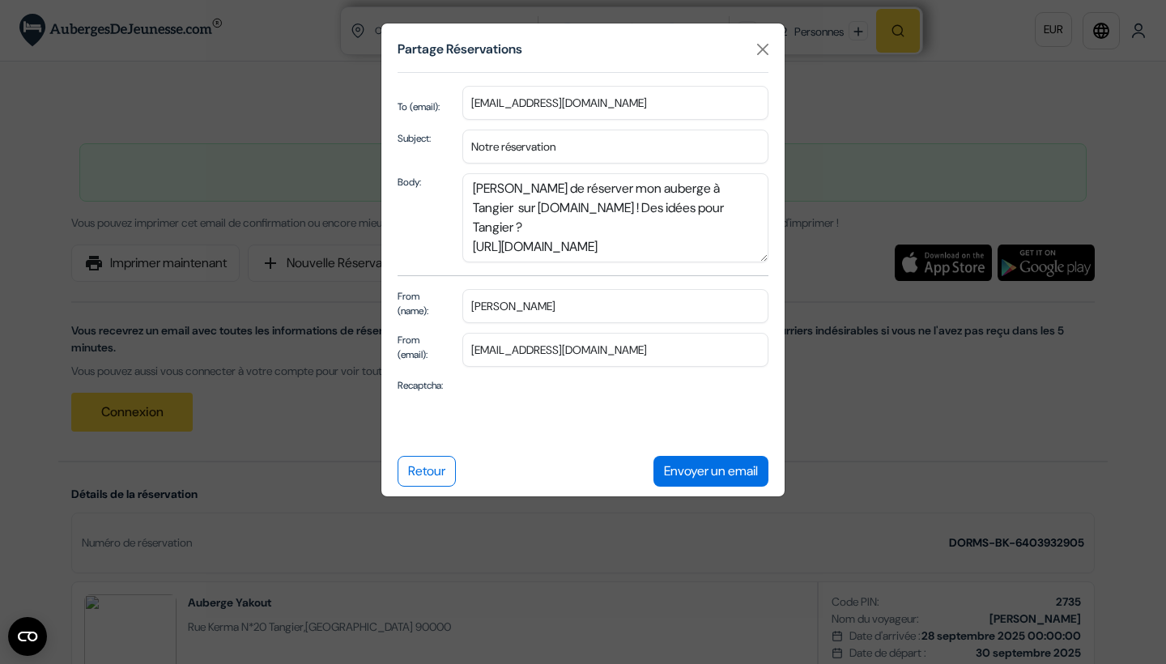
drag, startPoint x: 582, startPoint y: 160, endPoint x: 505, endPoint y: 160, distance: 77.0
click at [505, 160] on input "Notre réservation" at bounding box center [616, 147] width 306 height 34
type input "N"
type input "TANGER ON ARRIVE"
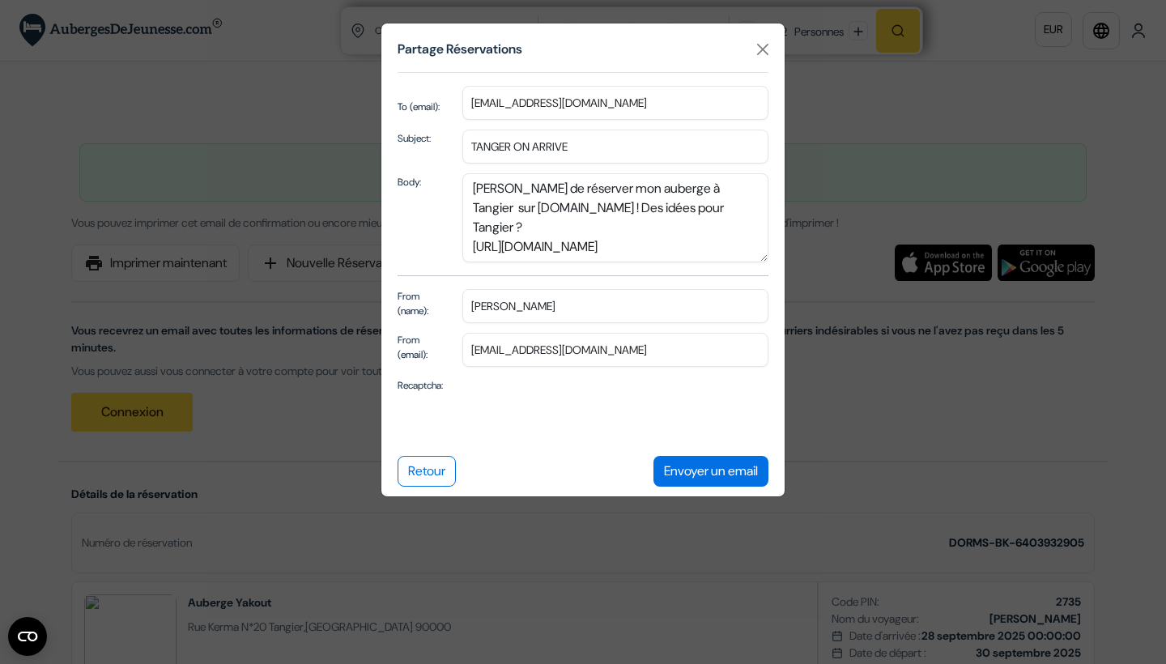
click at [683, 485] on button "Envoyer un email" at bounding box center [711, 471] width 115 height 31
